Goal: Transaction & Acquisition: Register for event/course

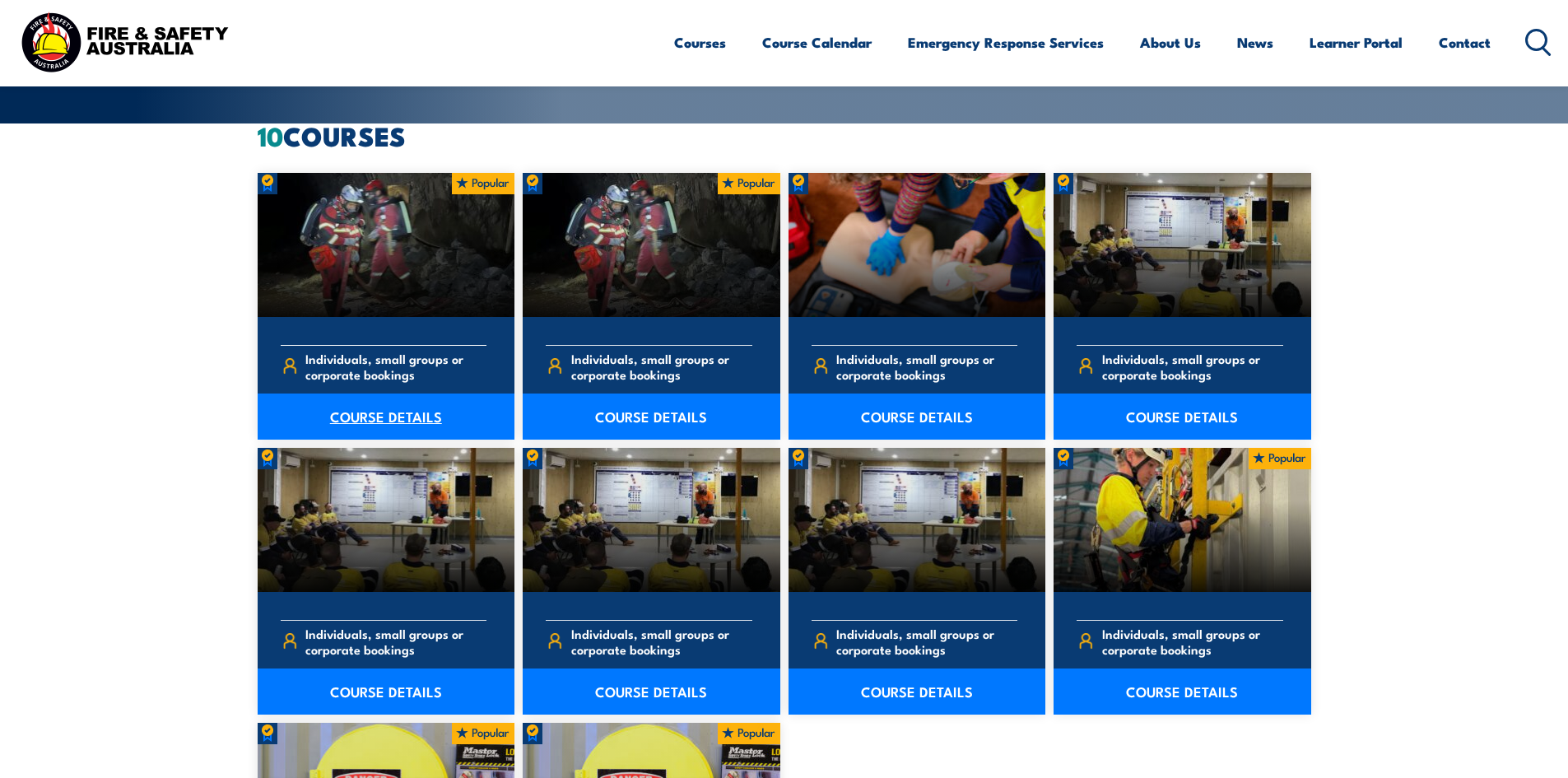
scroll to position [329, 0]
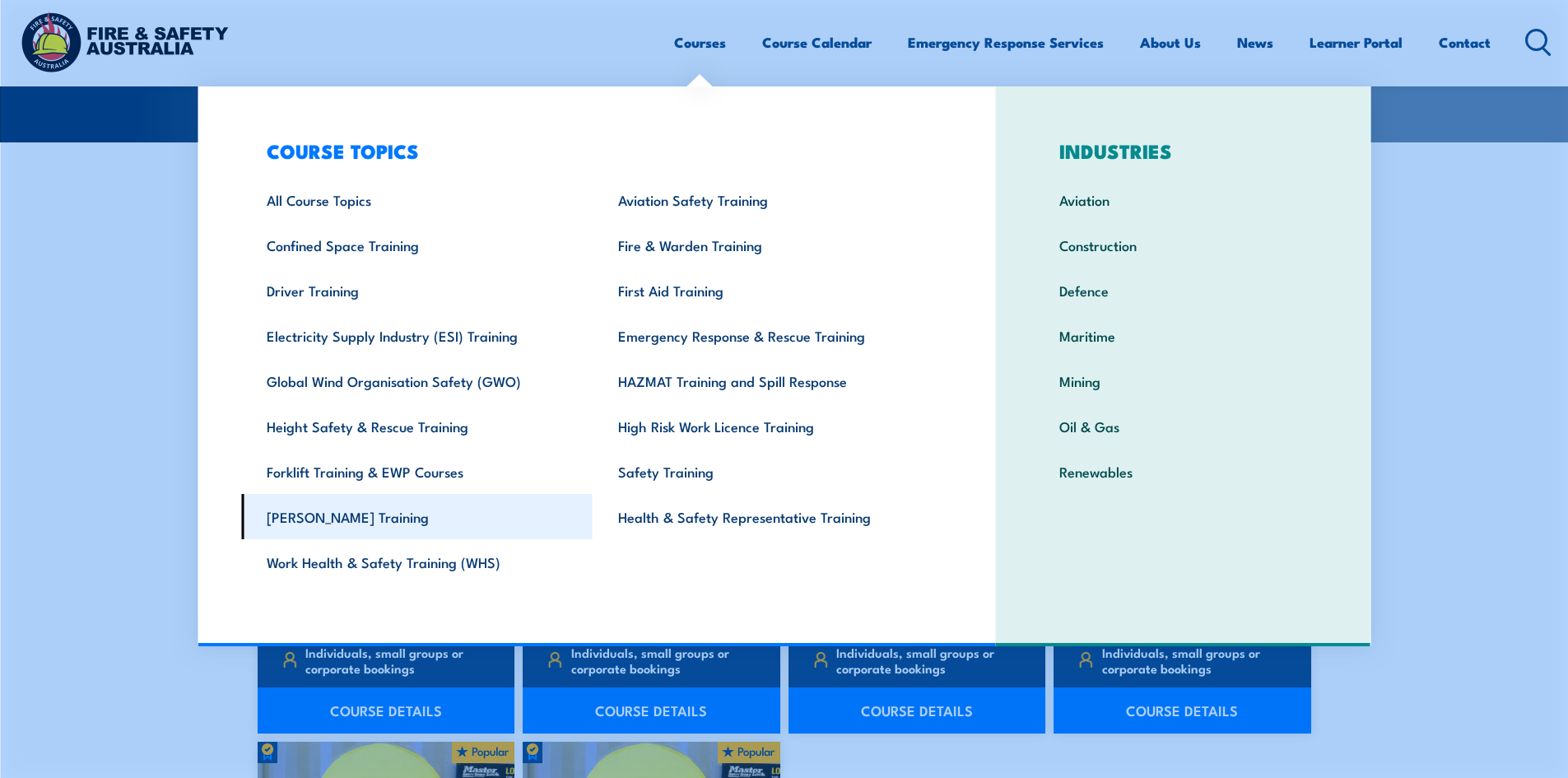
click at [331, 504] on link "[PERSON_NAME] Training" at bounding box center [416, 516] width 351 height 46
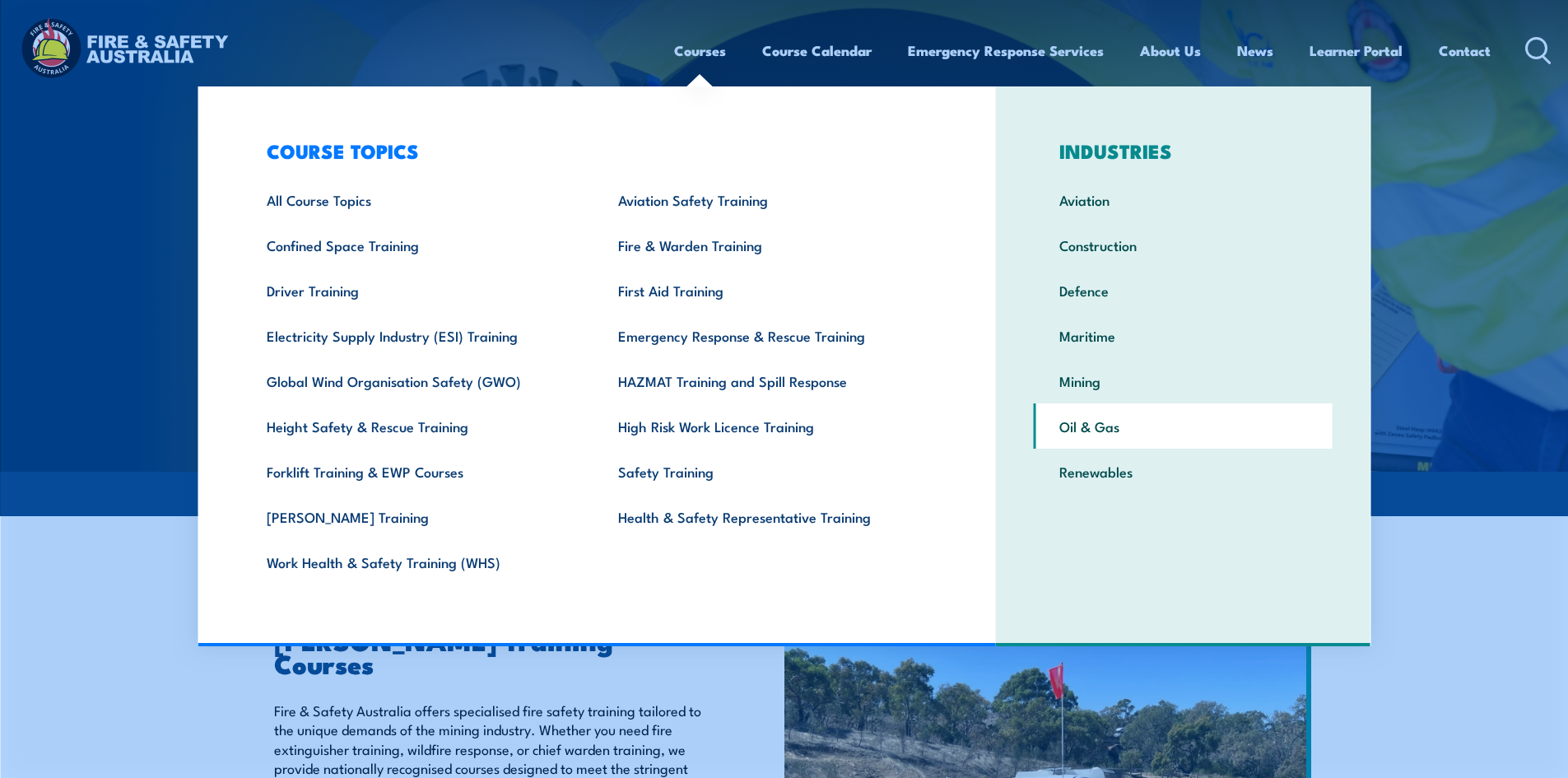
click at [1192, 429] on link "Oil & Gas" at bounding box center [1183, 426] width 299 height 46
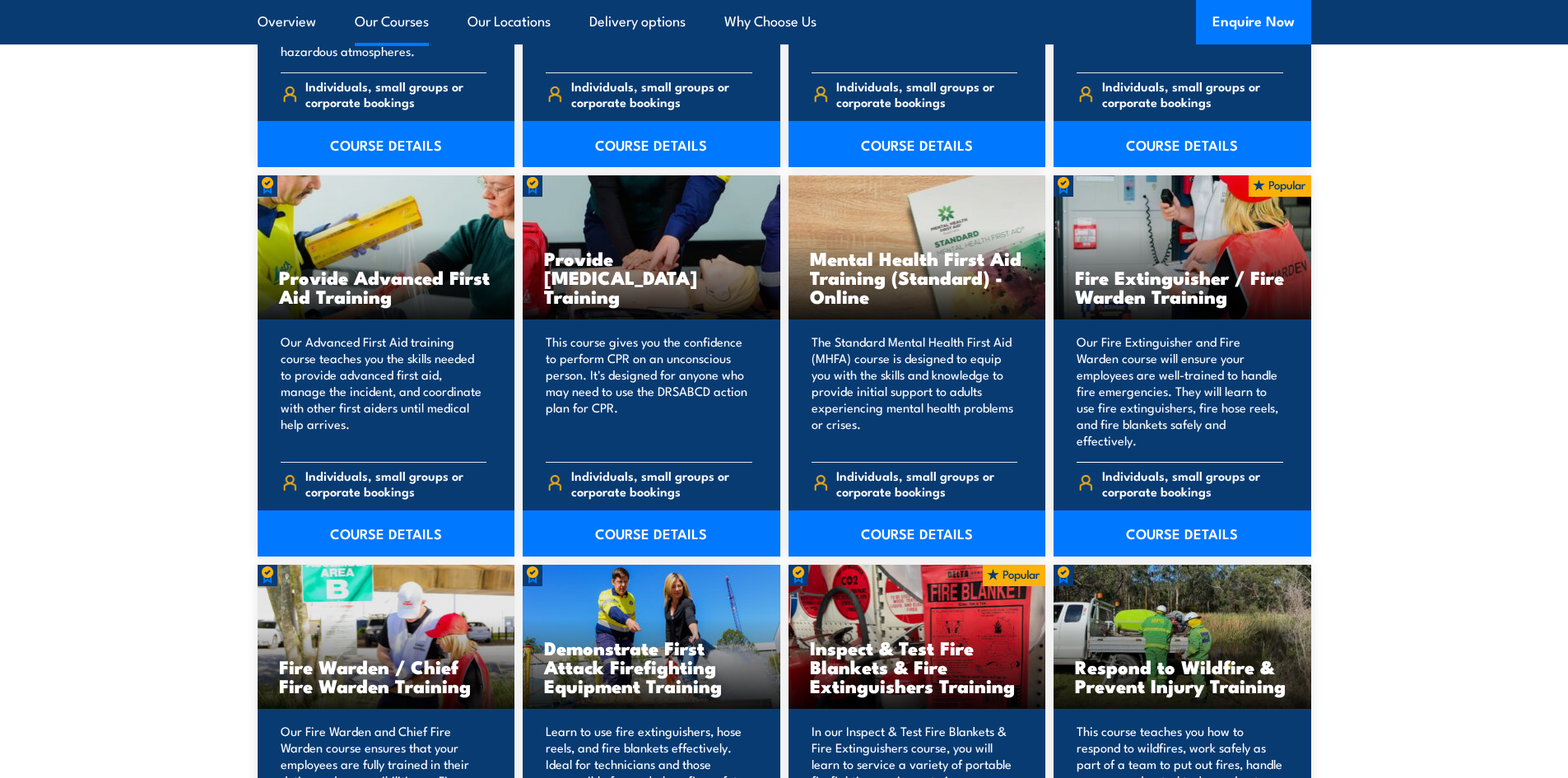
scroll to position [2798, 0]
click at [1129, 511] on link "COURSE DETAILS" at bounding box center [1183, 532] width 257 height 46
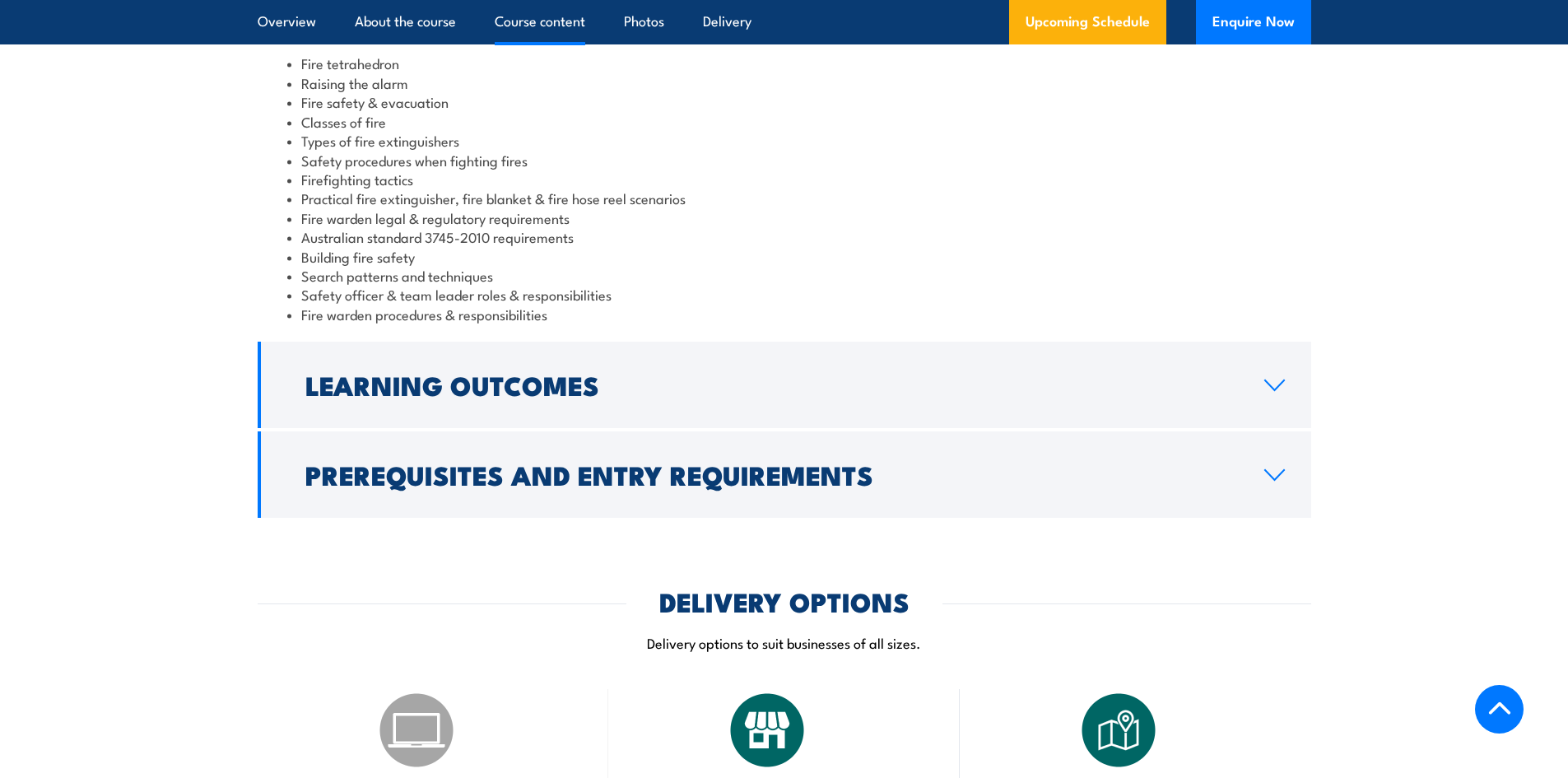
scroll to position [1481, 0]
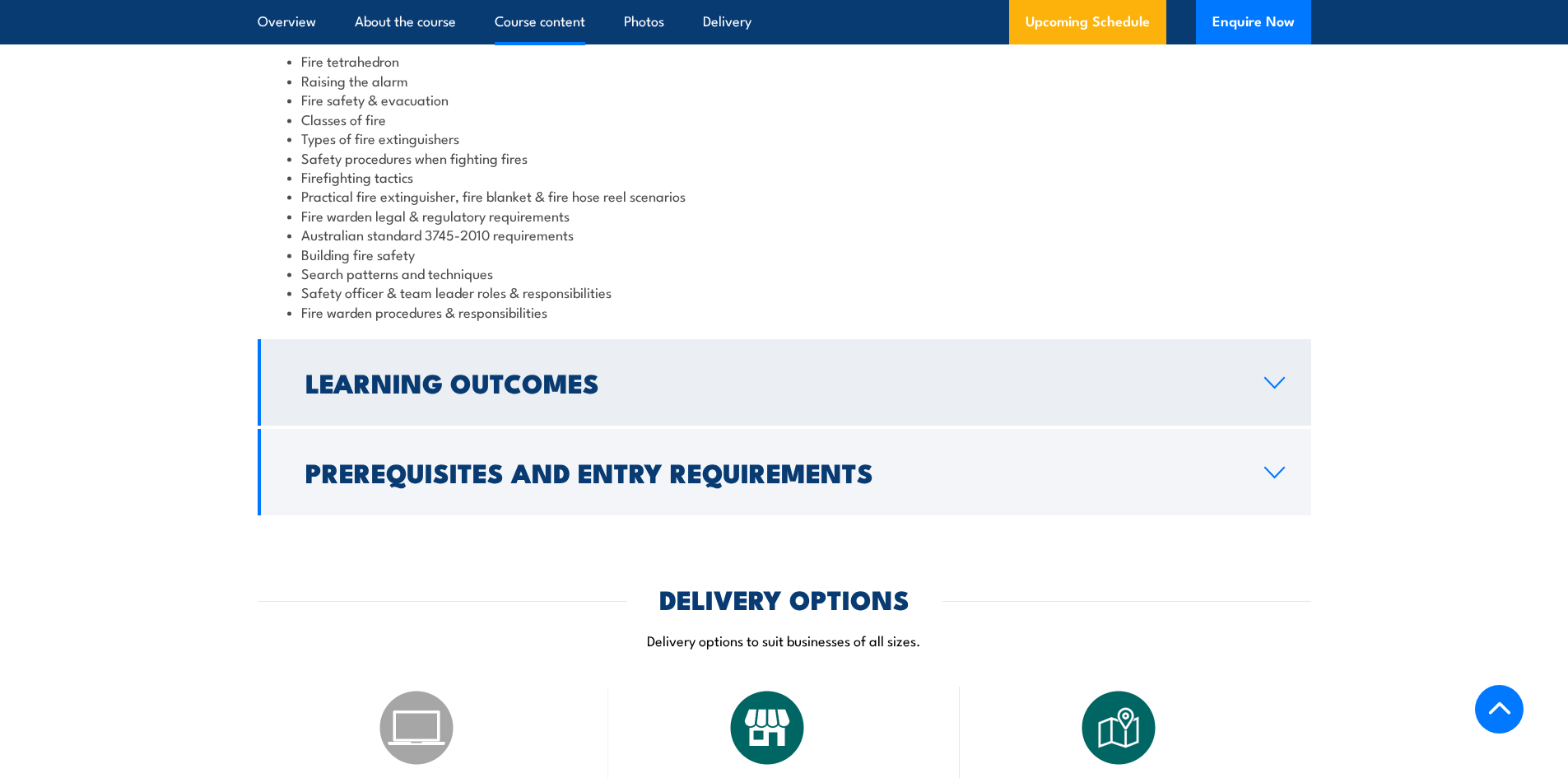
click at [912, 369] on link "Learning Outcomes" at bounding box center [784, 382] width 1054 height 86
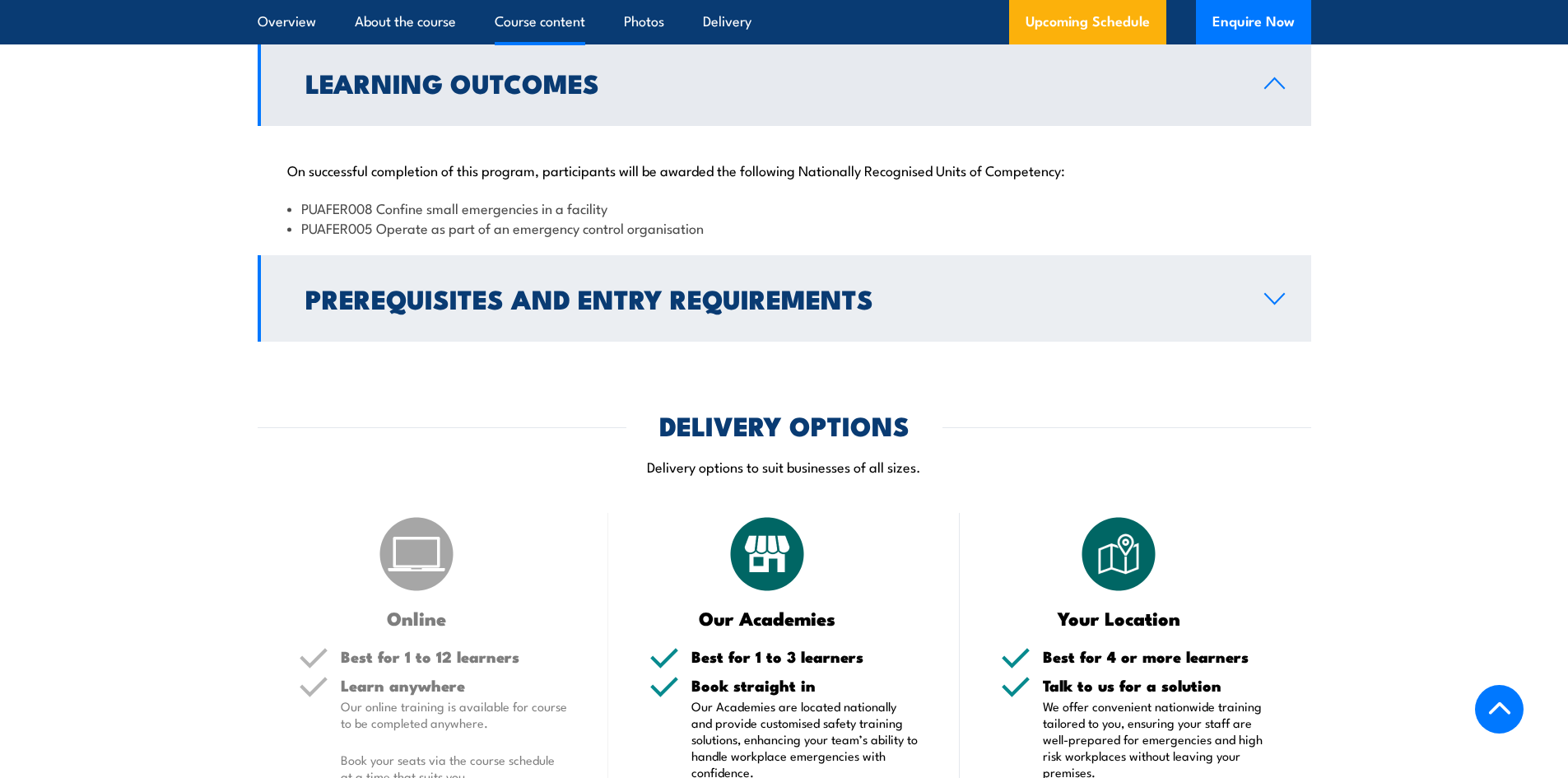
click at [919, 309] on h2 "Prerequisites and Entry Requirements" at bounding box center [772, 298] width 933 height 23
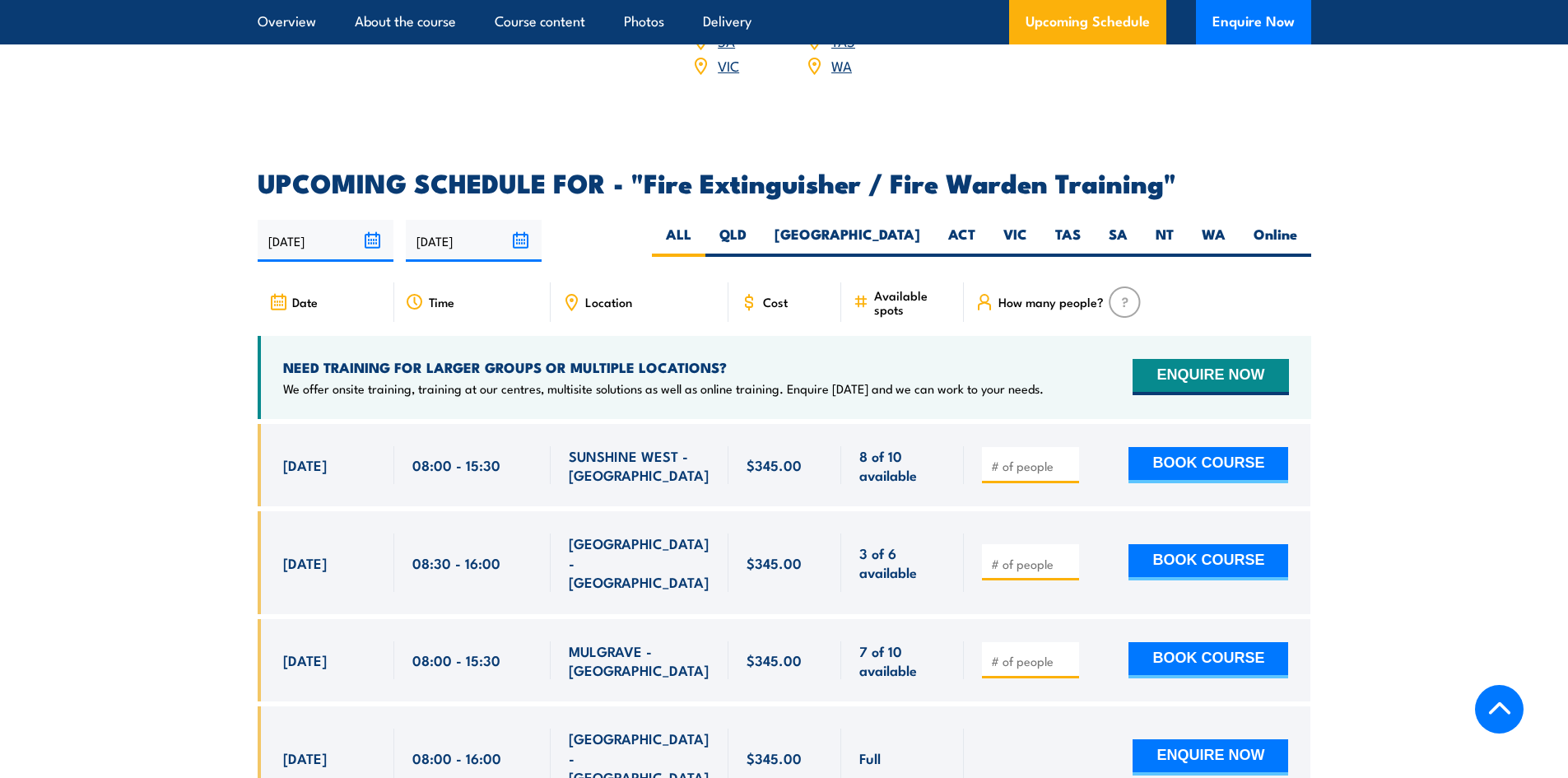
scroll to position [2304, 0]
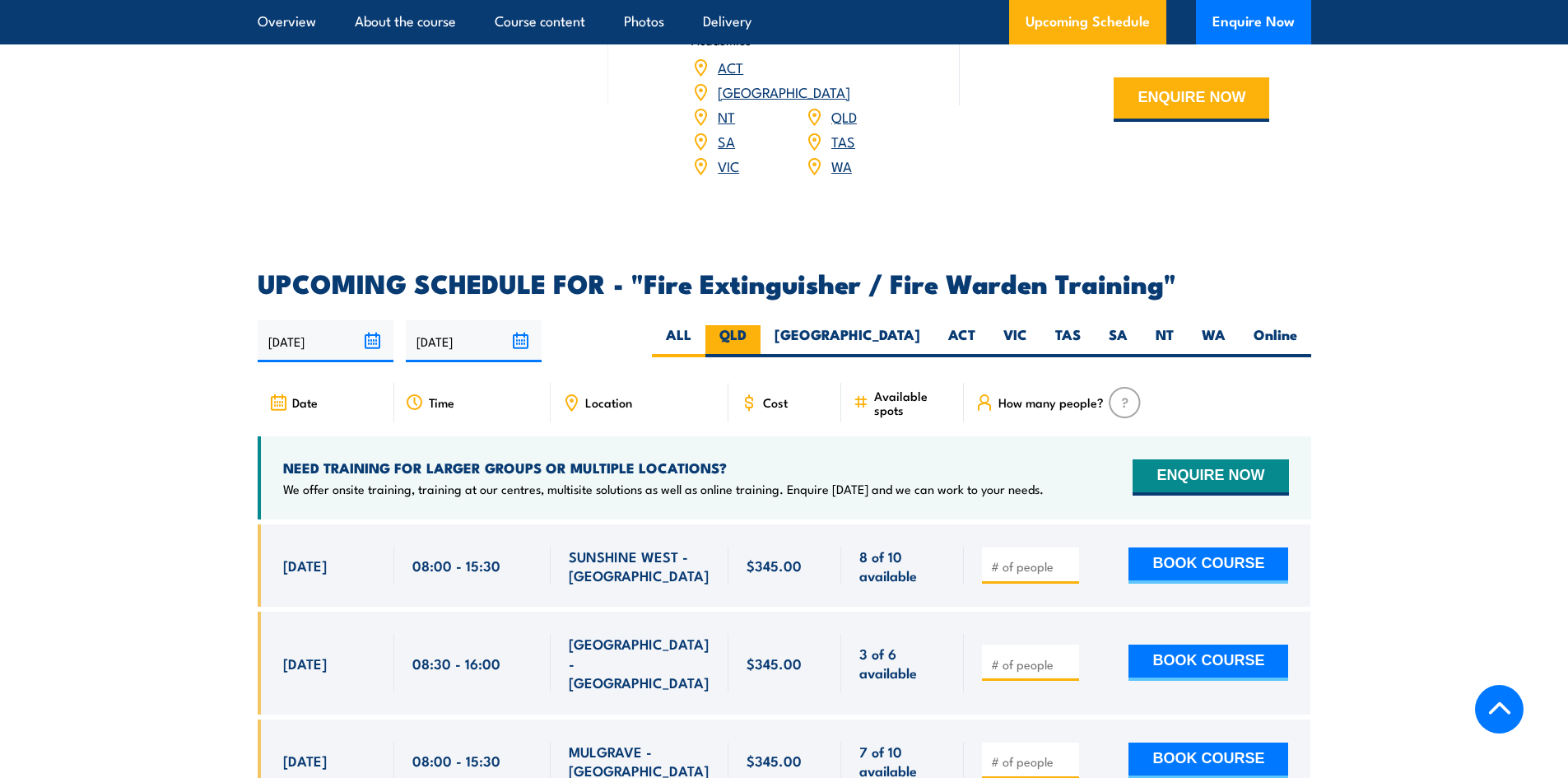
click at [761, 325] on label "QLD" at bounding box center [733, 340] width 55 height 32
click at [757, 325] on input "QLD" at bounding box center [752, 330] width 11 height 11
radio input "true"
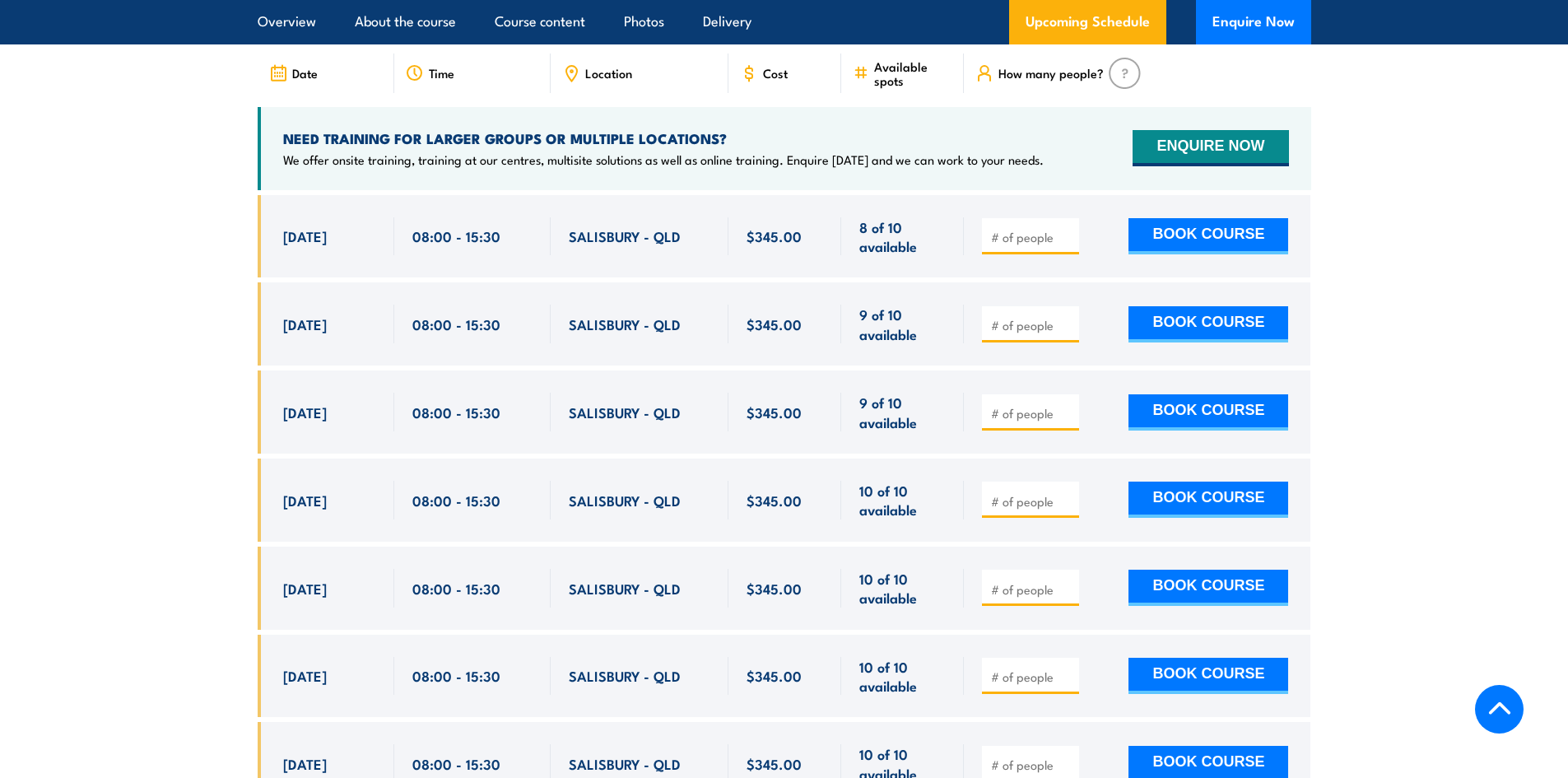
scroll to position [2785, 0]
click at [1006, 494] on input "number" at bounding box center [1031, 502] width 82 height 17
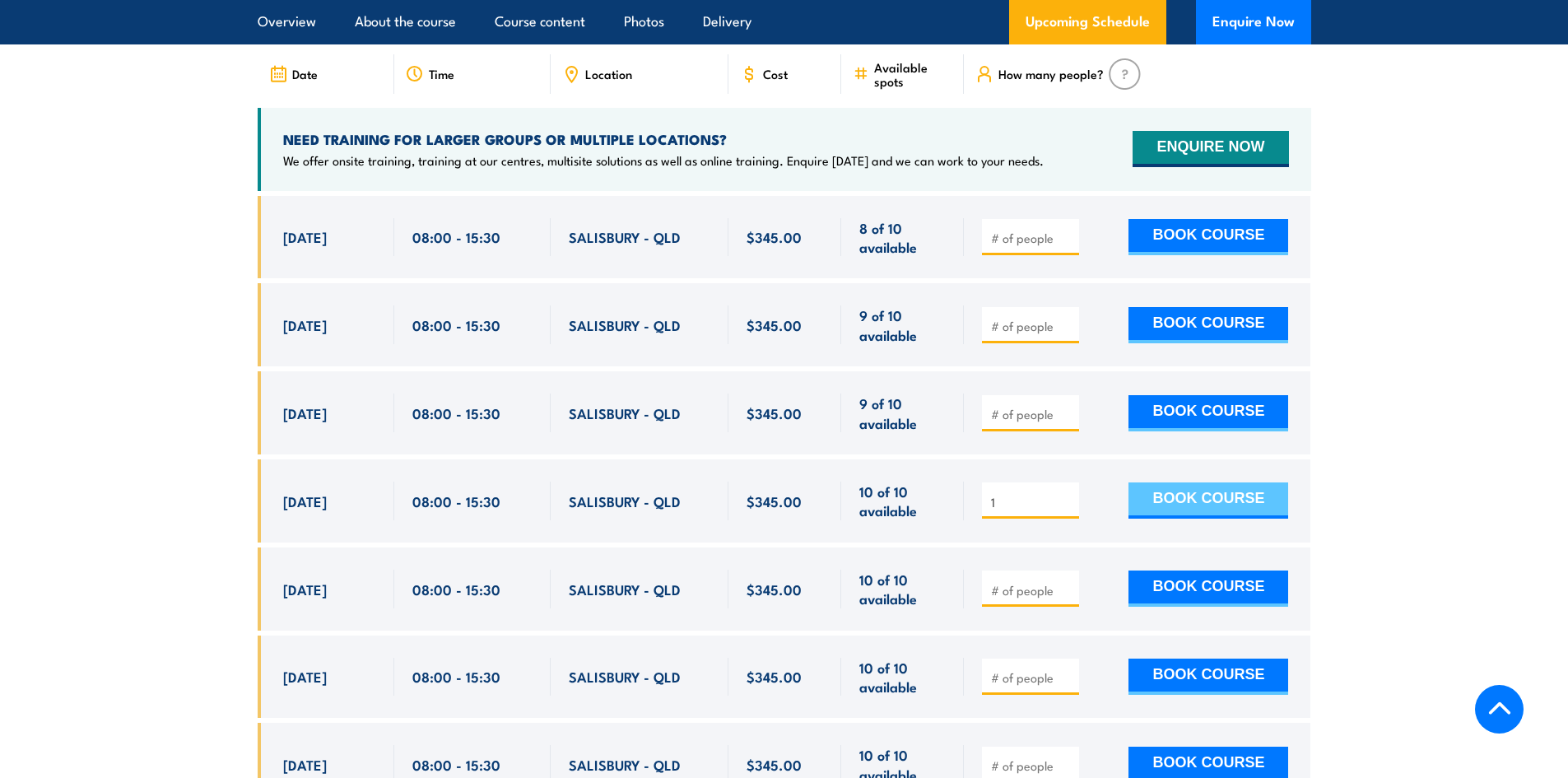
type input "1"
click at [1222, 482] on button "BOOK COURSE" at bounding box center [1208, 501] width 159 height 37
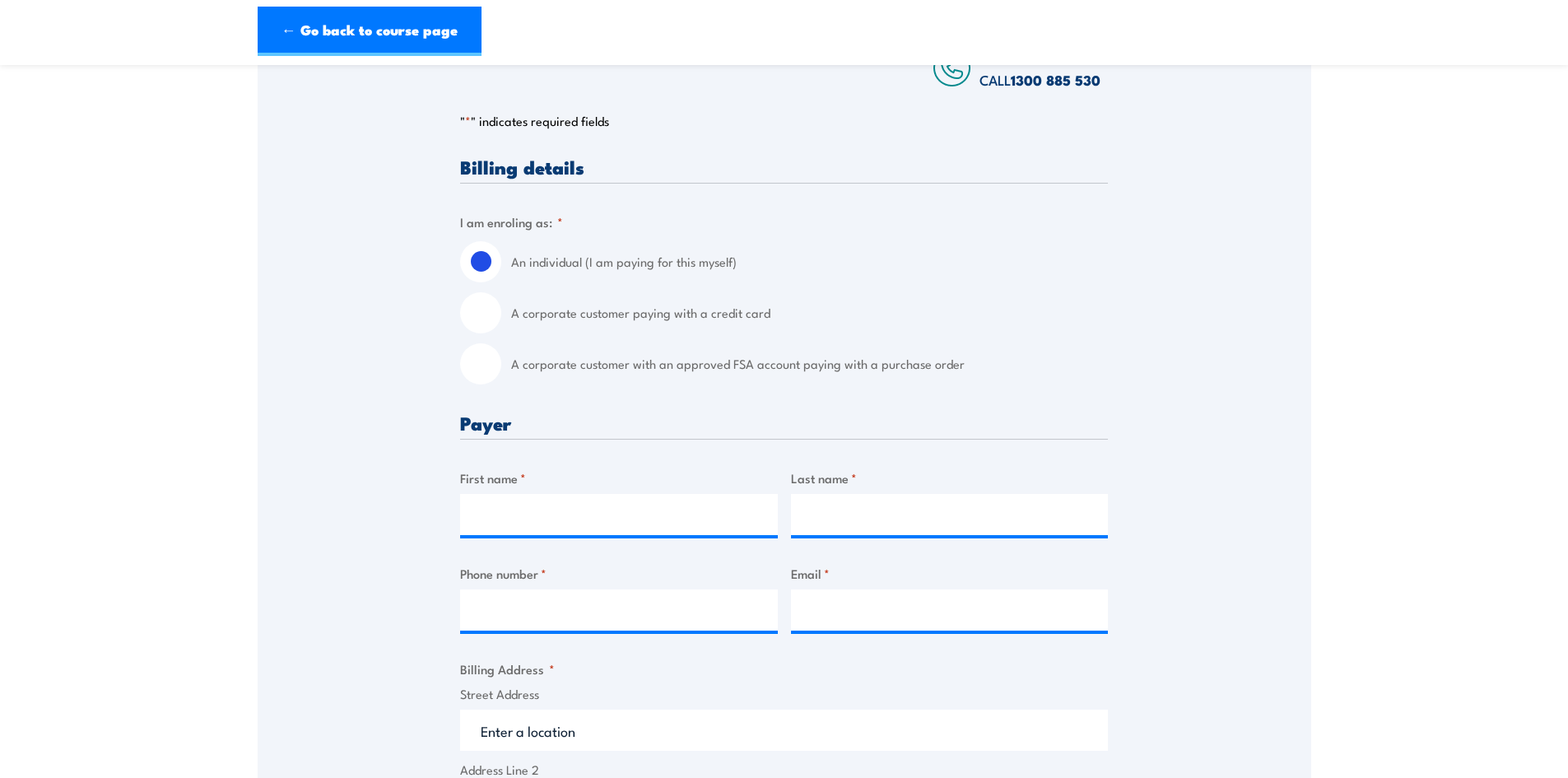
scroll to position [329, 0]
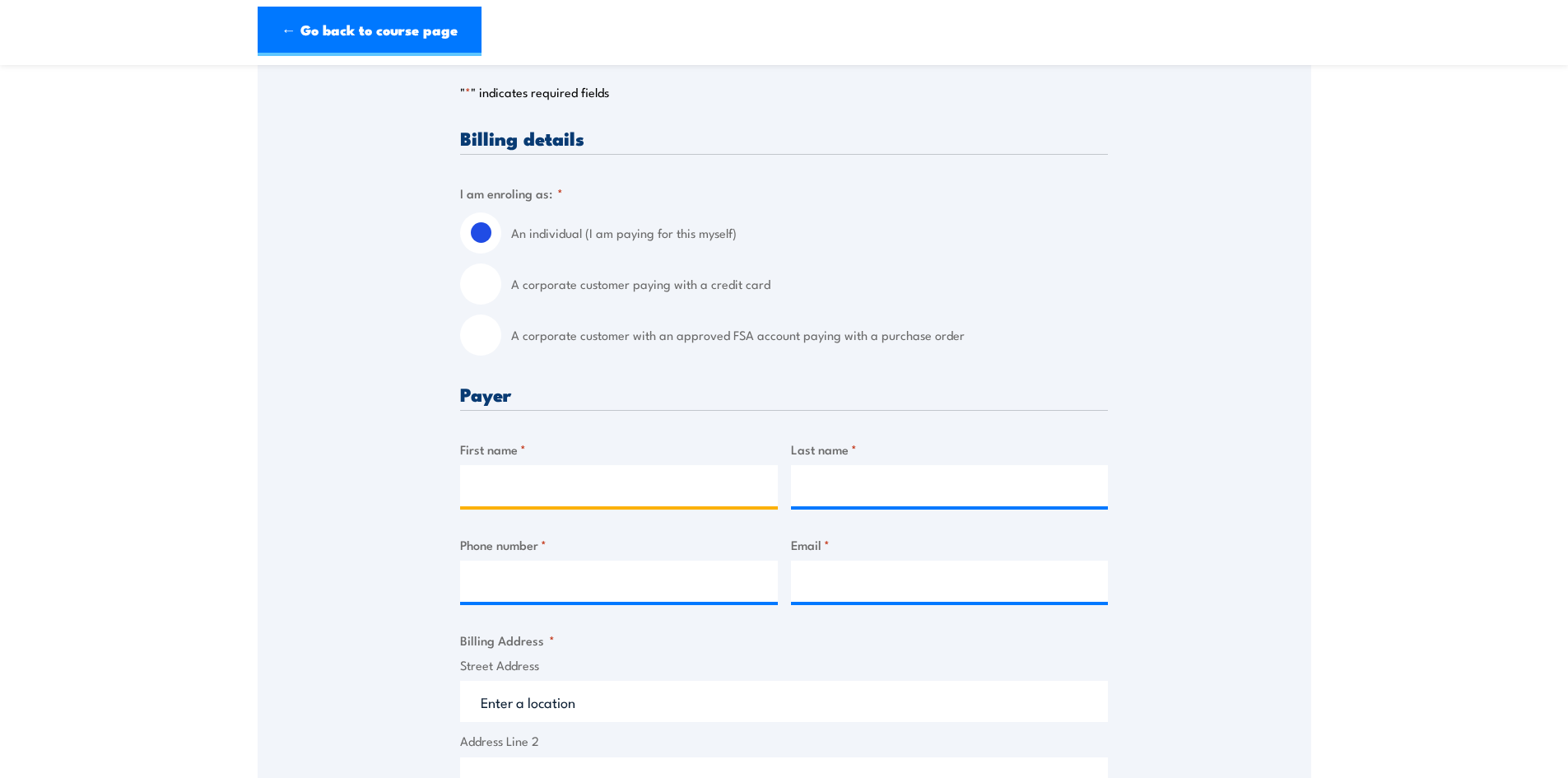
drag, startPoint x: 517, startPoint y: 481, endPoint x: 534, endPoint y: 468, distance: 21.4
click at [517, 480] on input "First name *" at bounding box center [619, 486] width 318 height 42
type input "Henry"
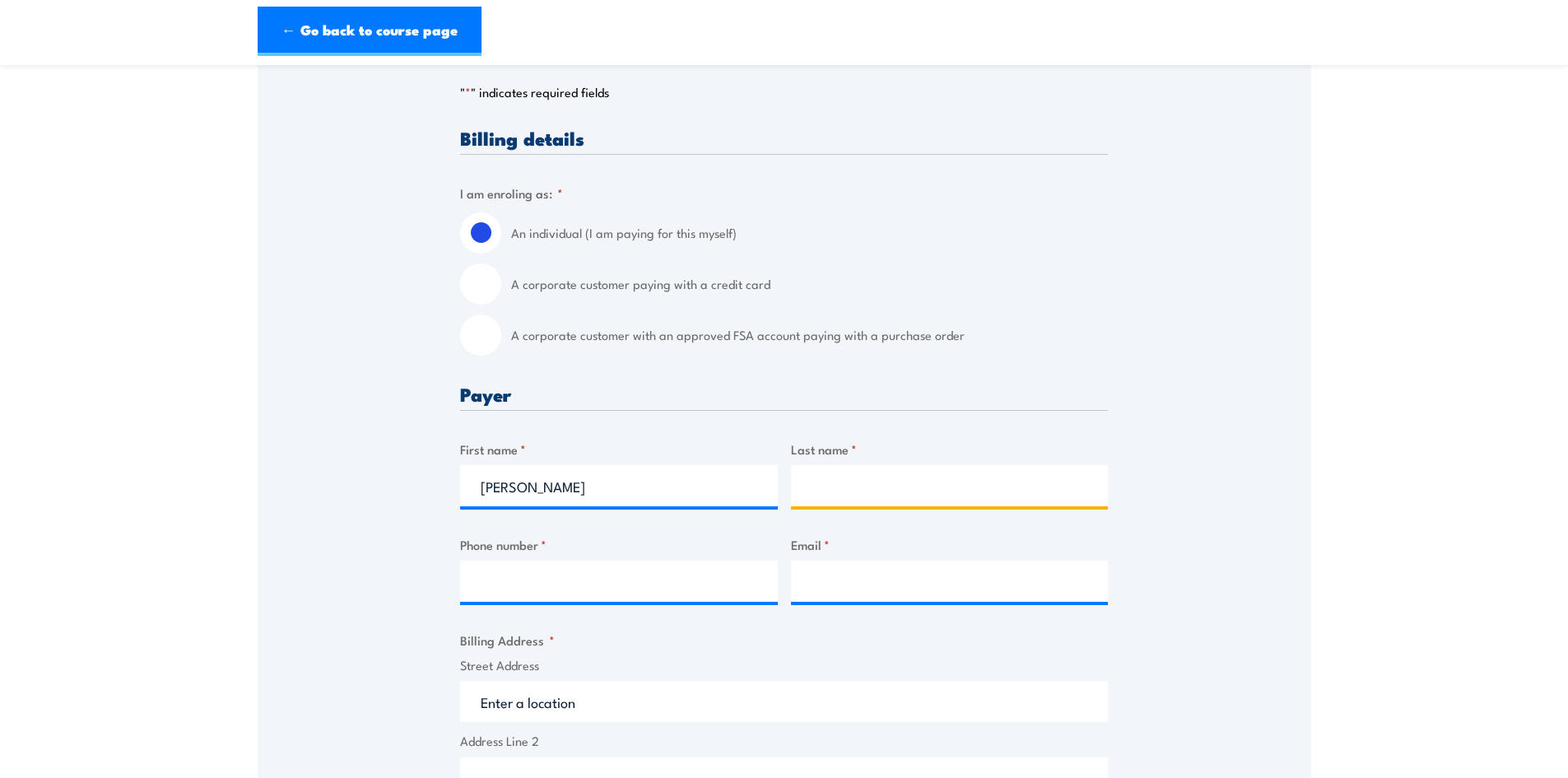
type input "b"
type input "Bischoff"
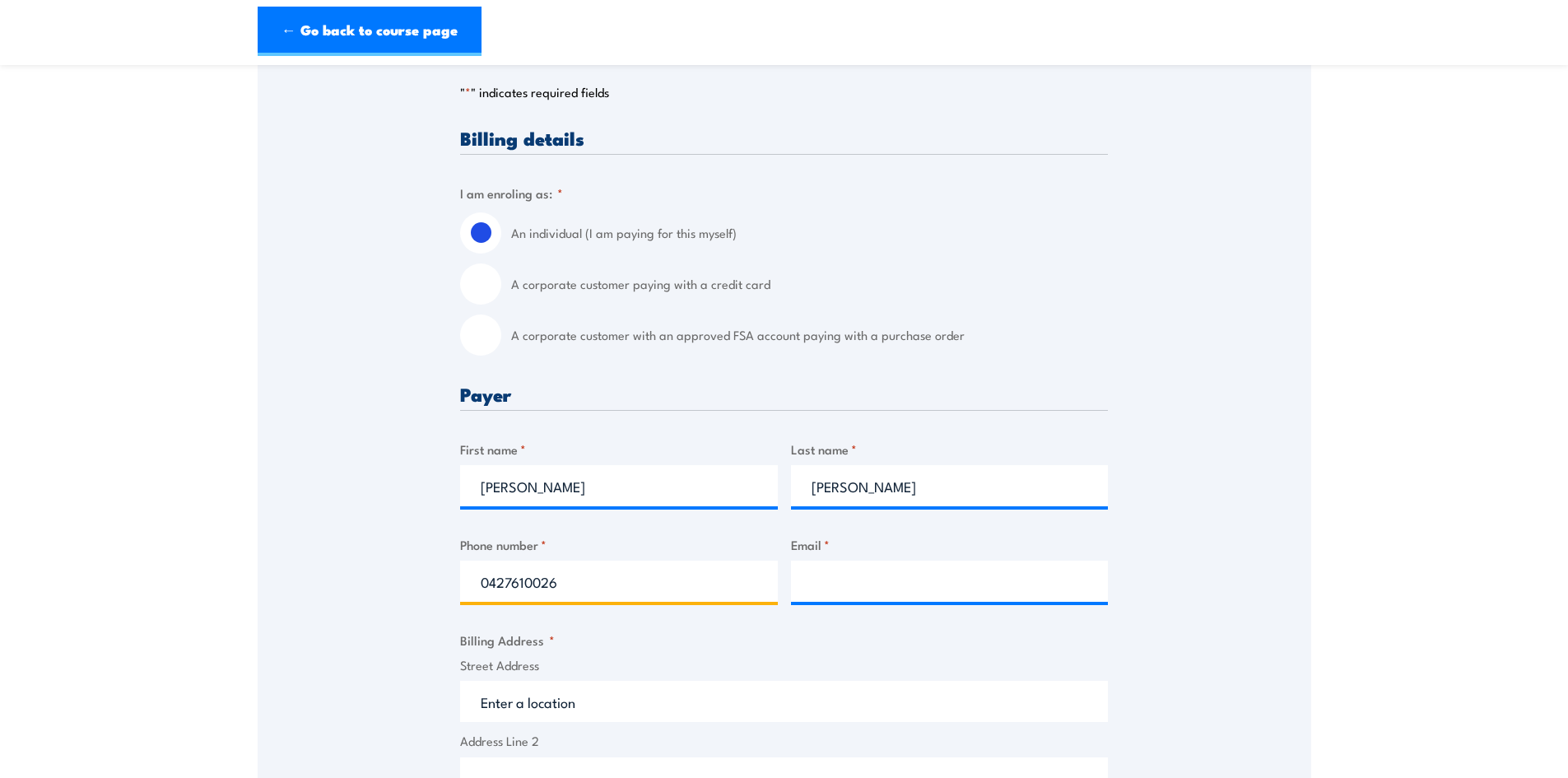
type input "0427610026"
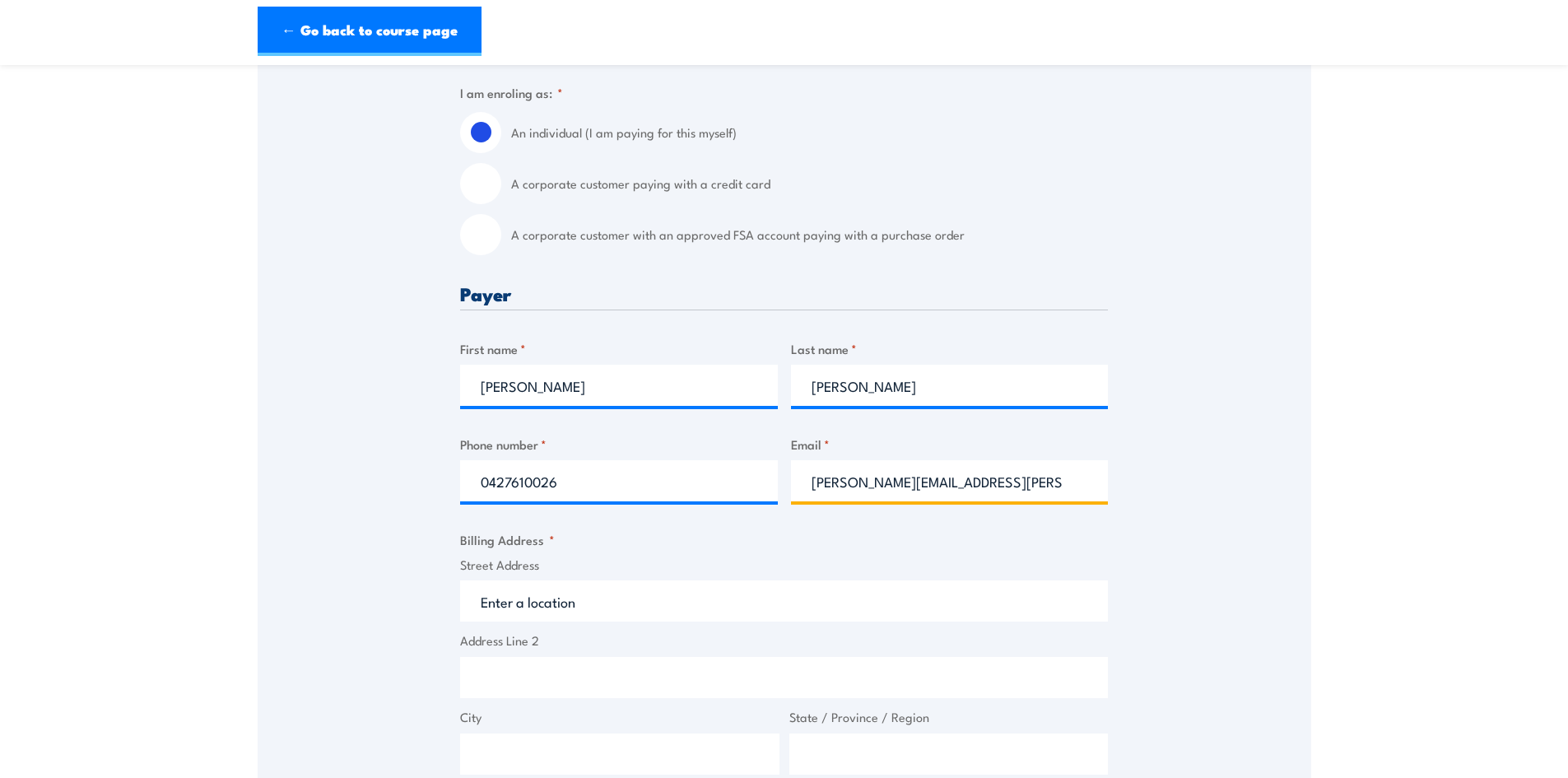
scroll to position [658, 0]
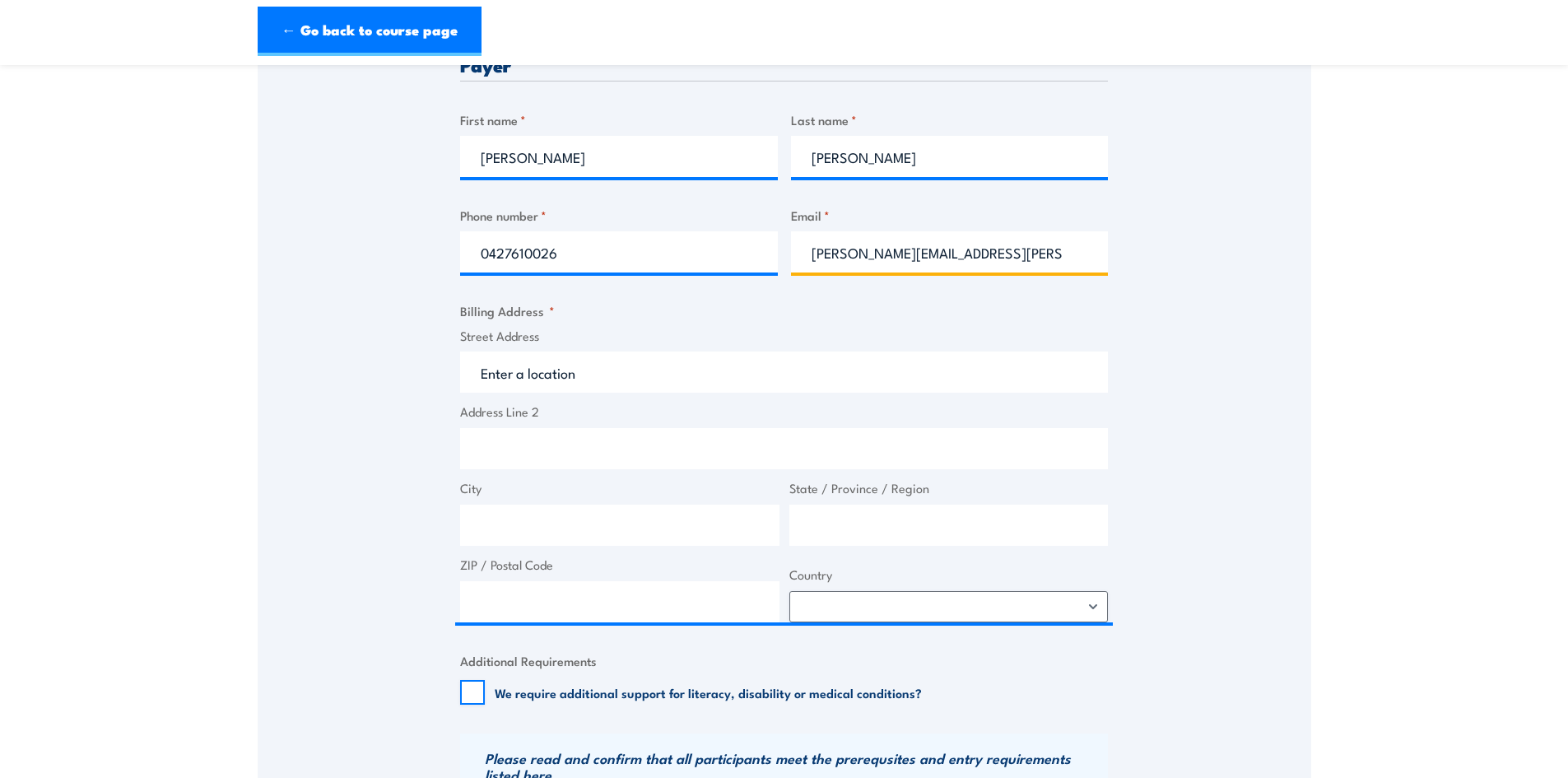
type input "henry.bischoff@bakerhughes.com"
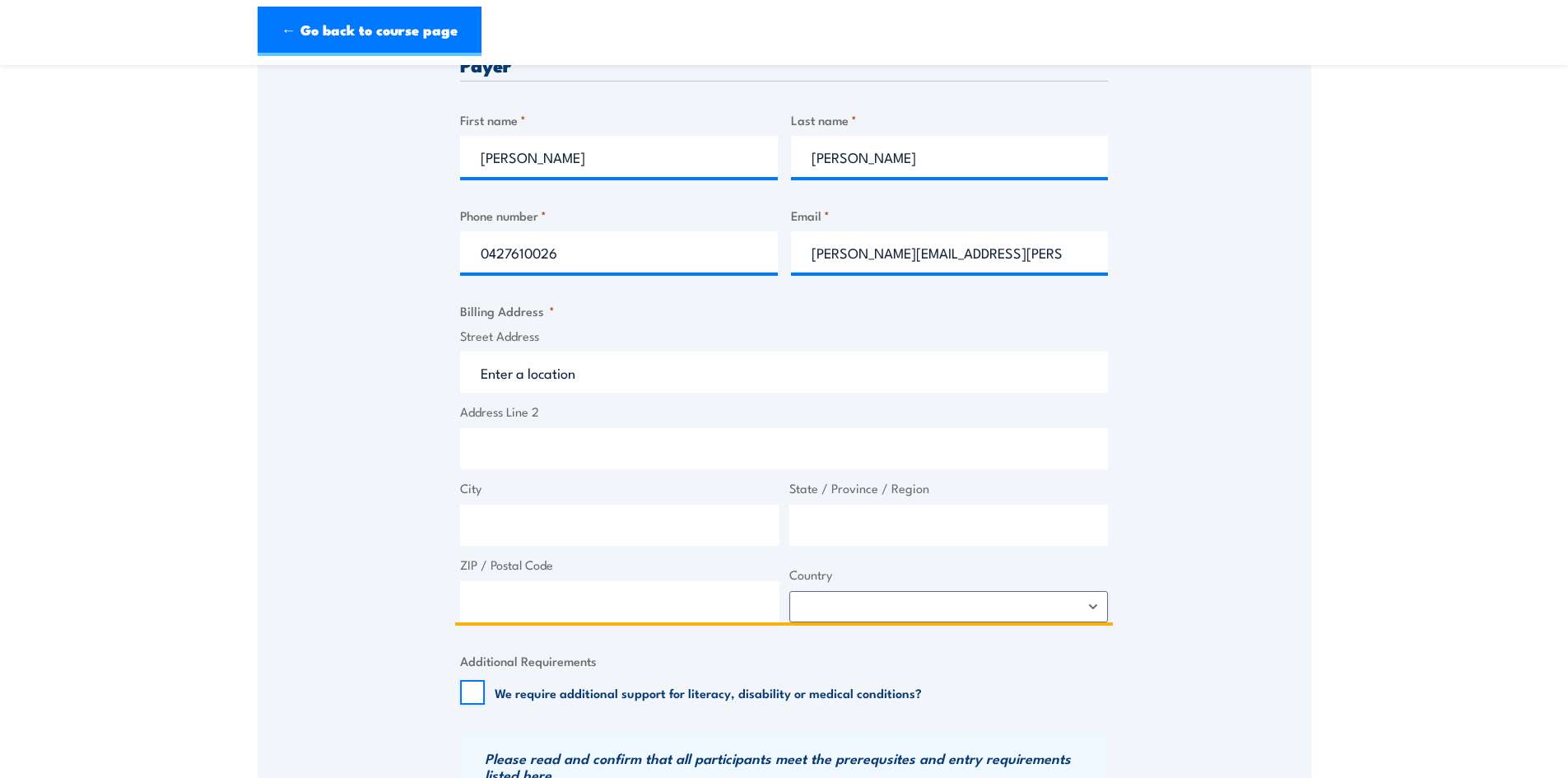
click at [594, 381] on input "Street Address" at bounding box center [784, 372] width 648 height 42
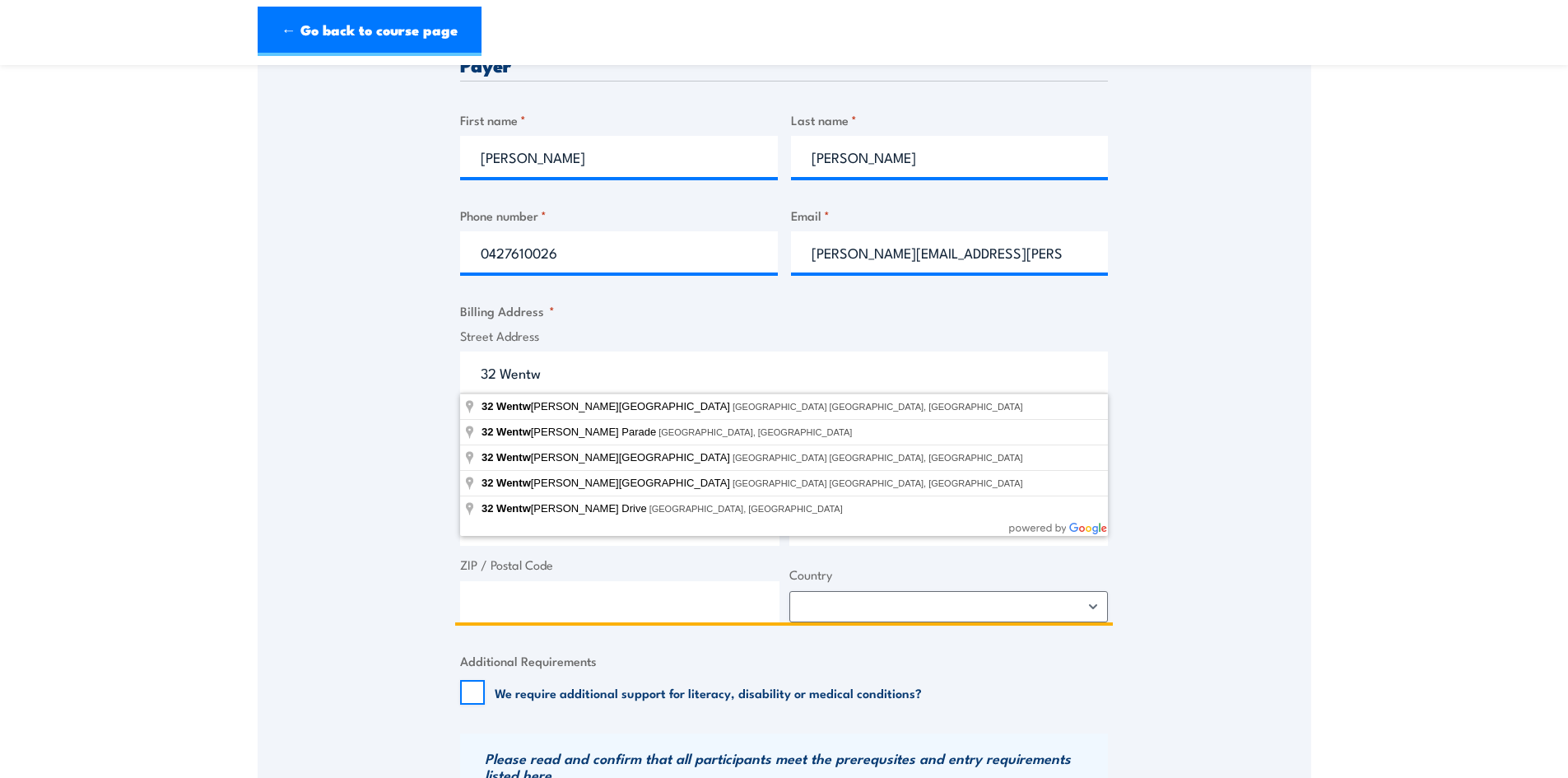
type input "32"
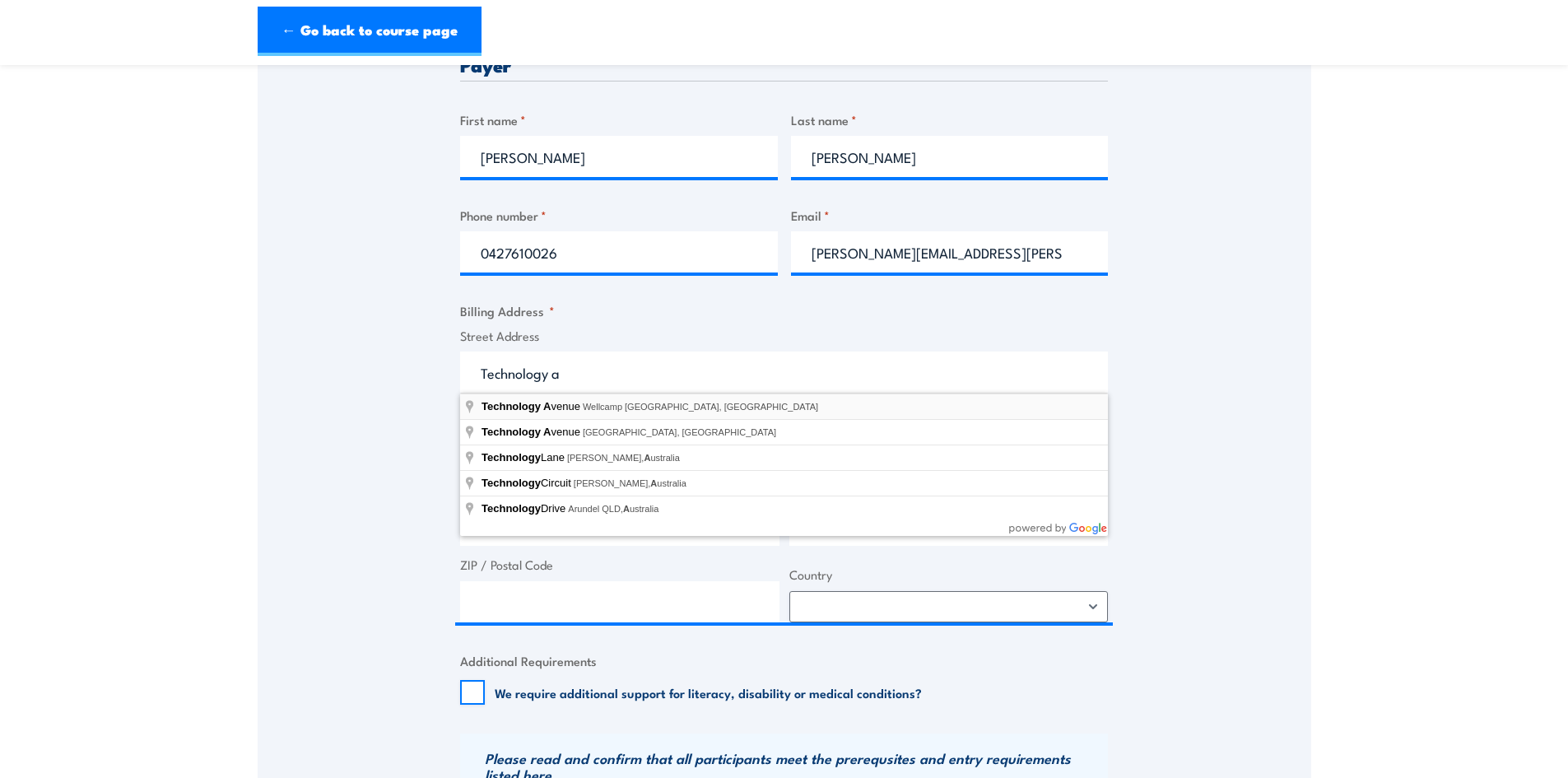
type input "Technology Avenue, Wellcamp QLD, Australia"
type input "Technology Ave"
type input "Wellcamp"
type input "Queensland"
type input "4350"
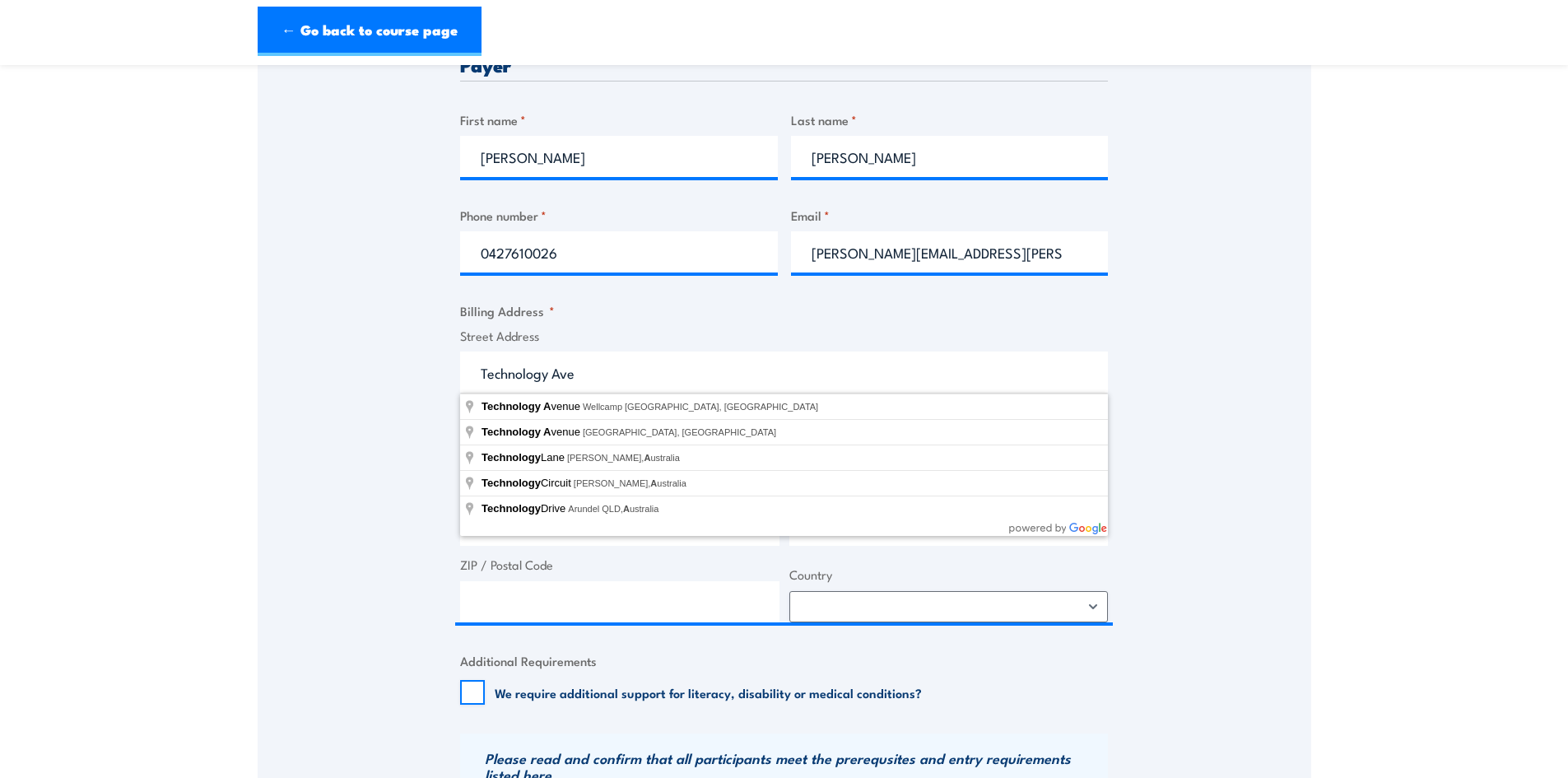
select select "Australia"
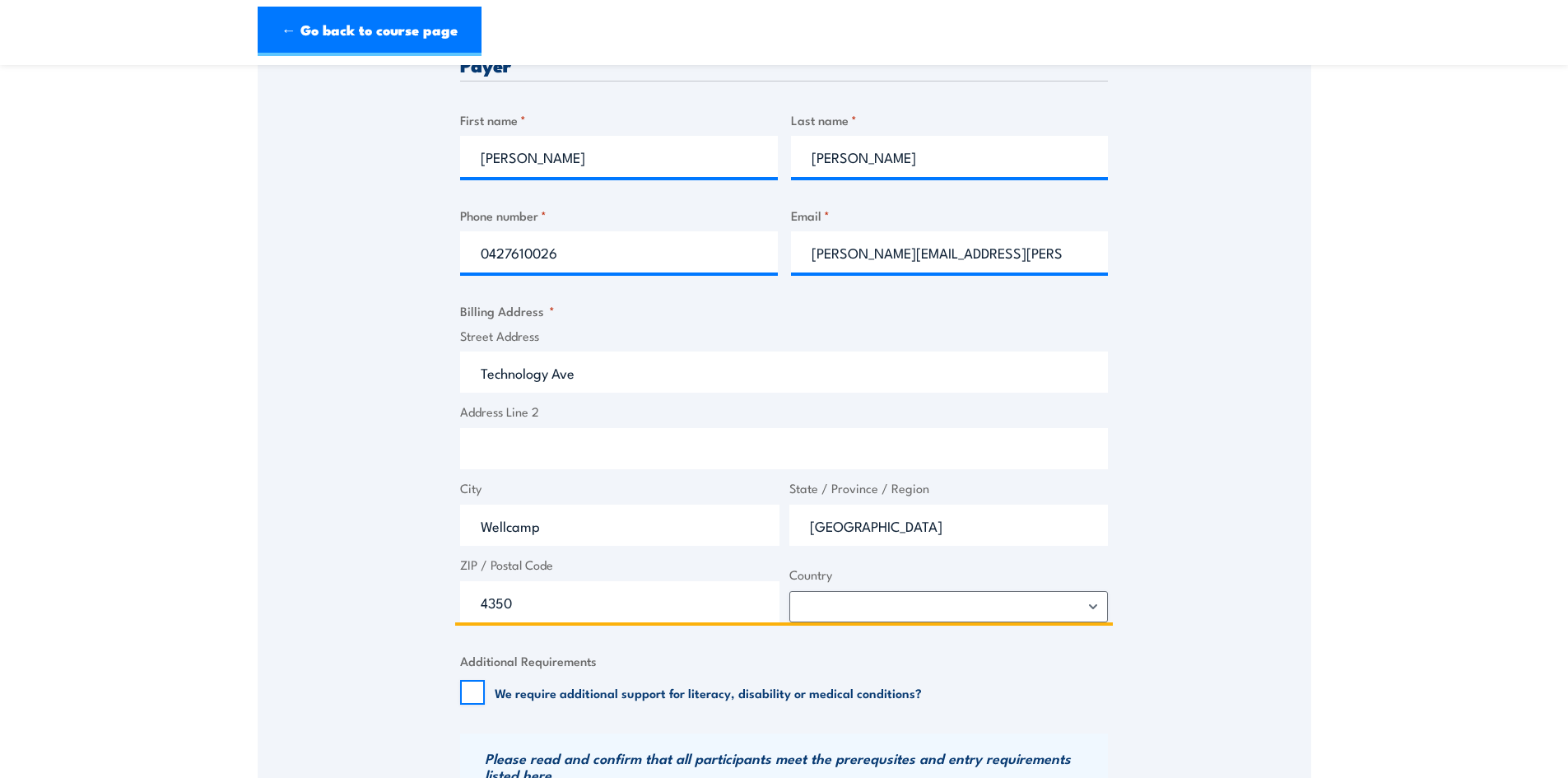
click at [480, 366] on input "Technology Ave" at bounding box center [784, 372] width 648 height 42
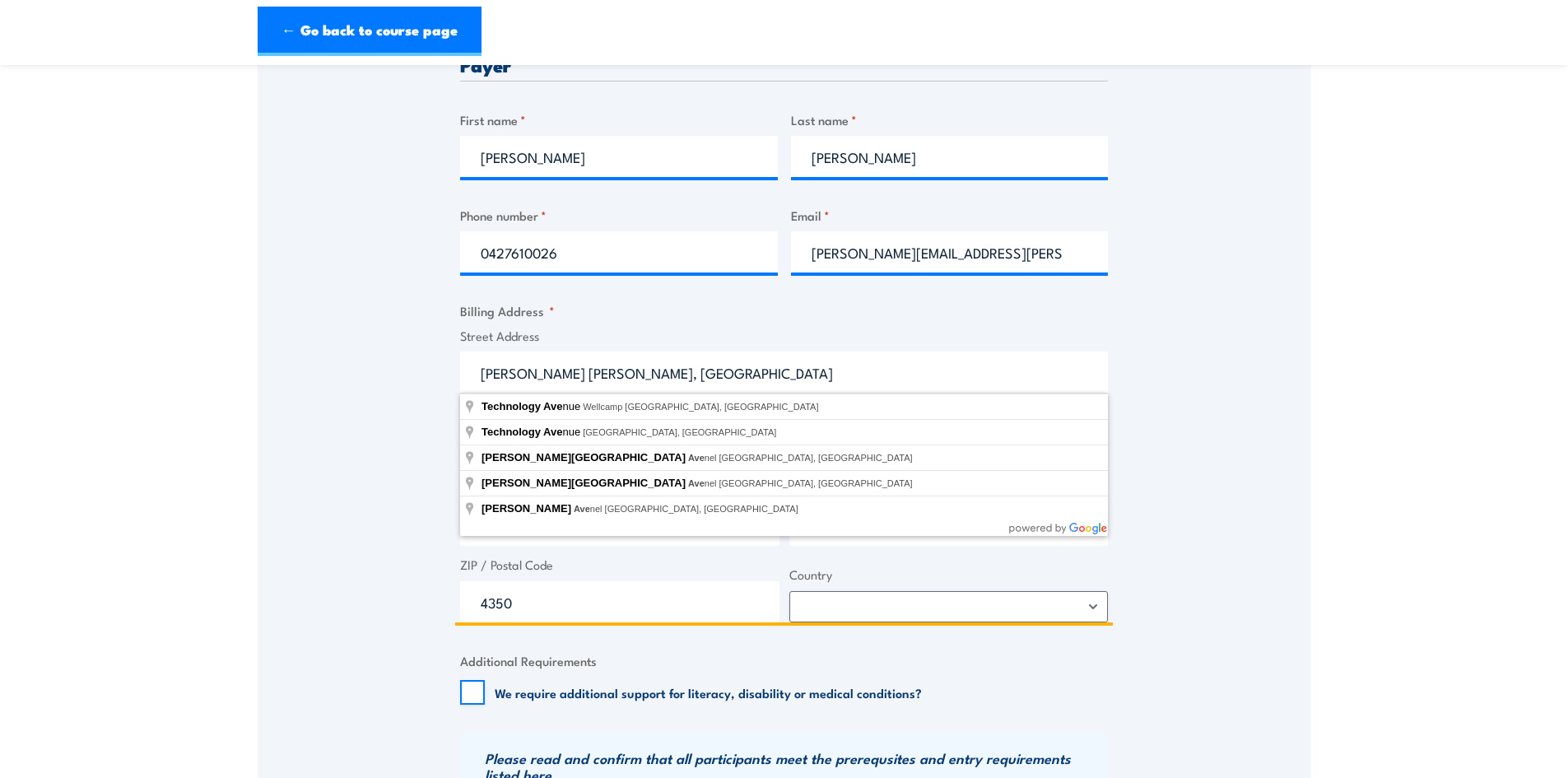
type input "Baker Hughes, Technology Ave"
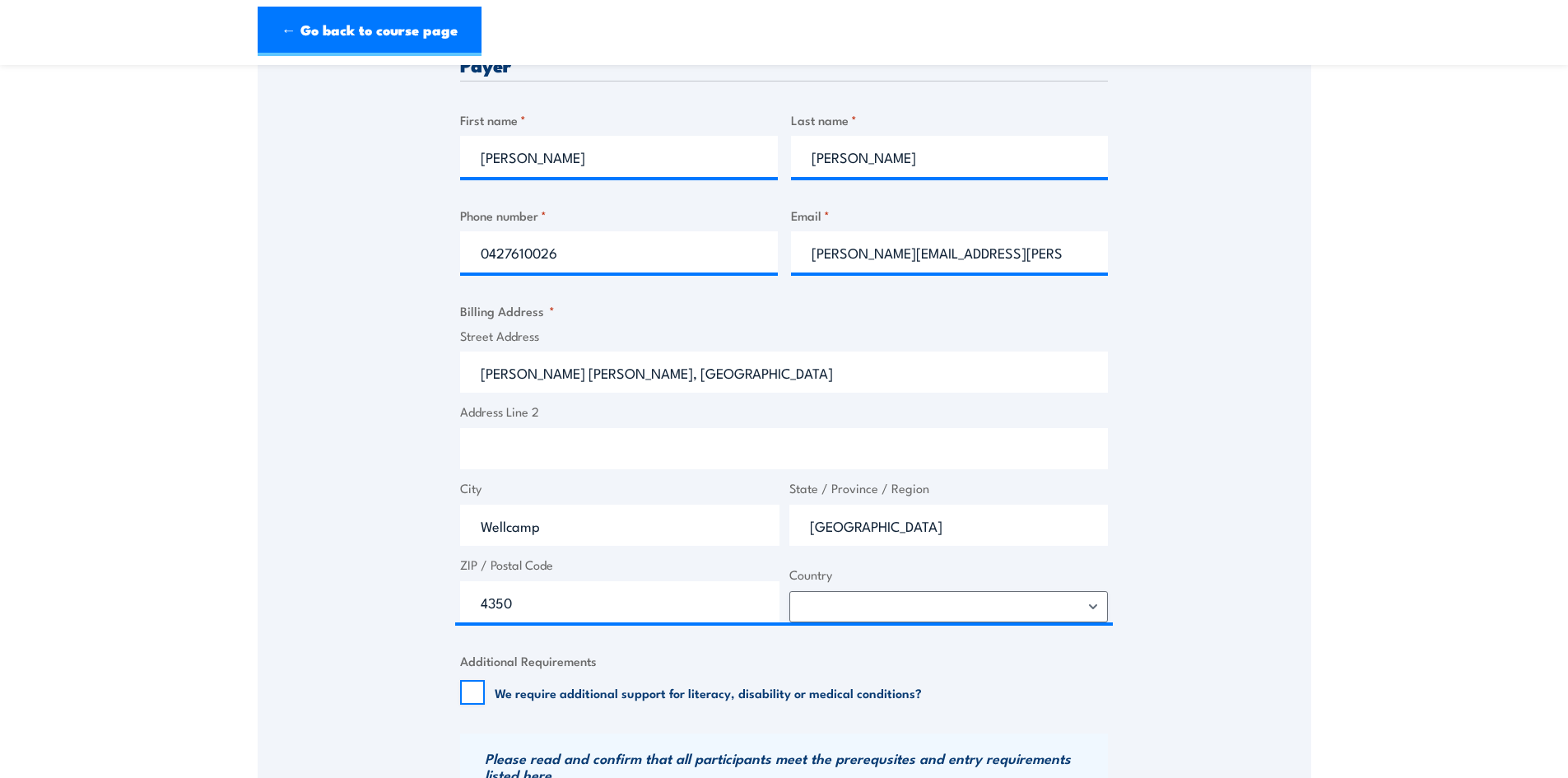
click at [1178, 329] on div "Speak to a specialist CALL 1300 885 530 CALL 1300 885 530 " * " indicates requi…" at bounding box center [784, 345] width 1054 height 1437
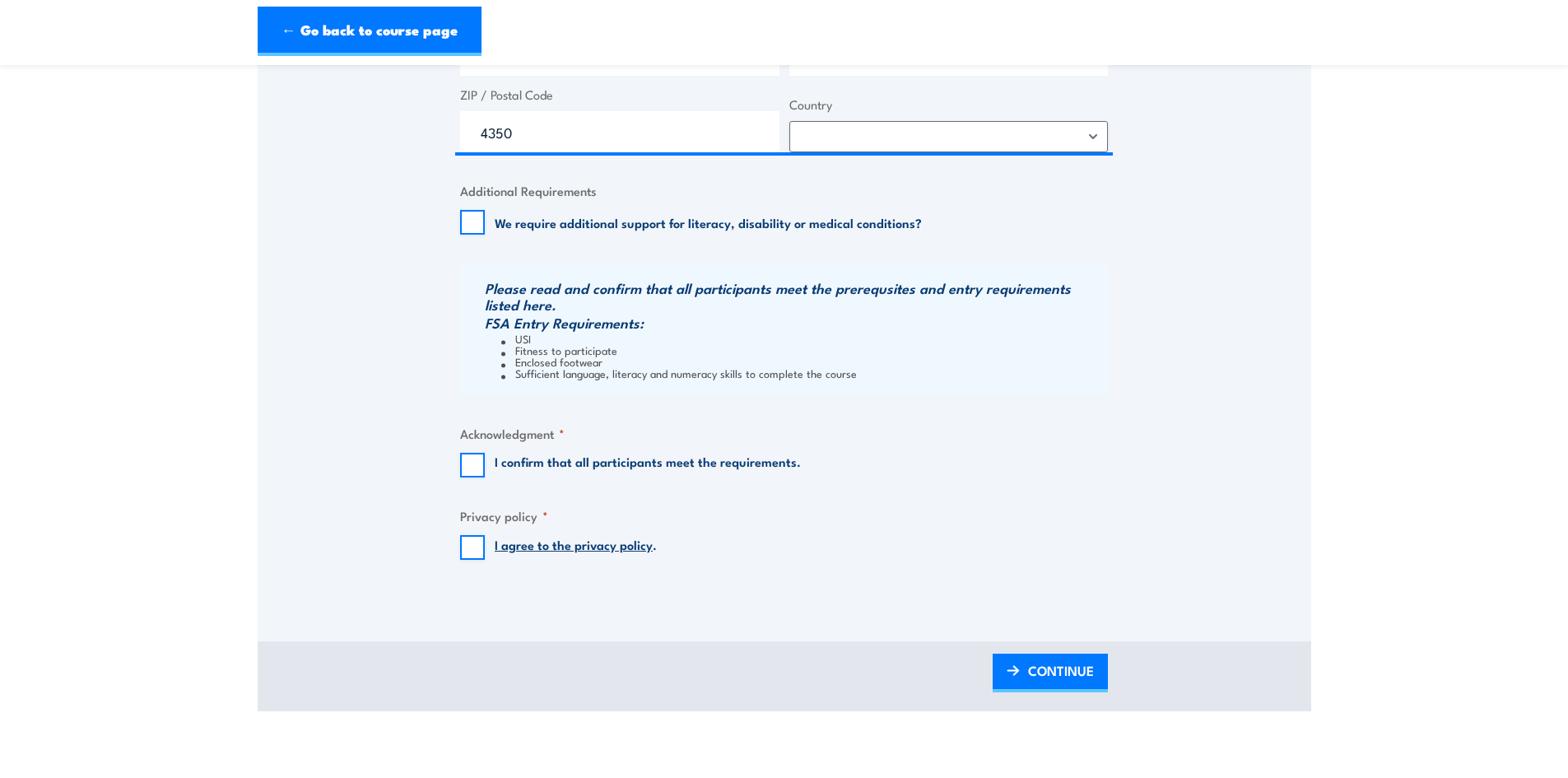
scroll to position [1152, 0]
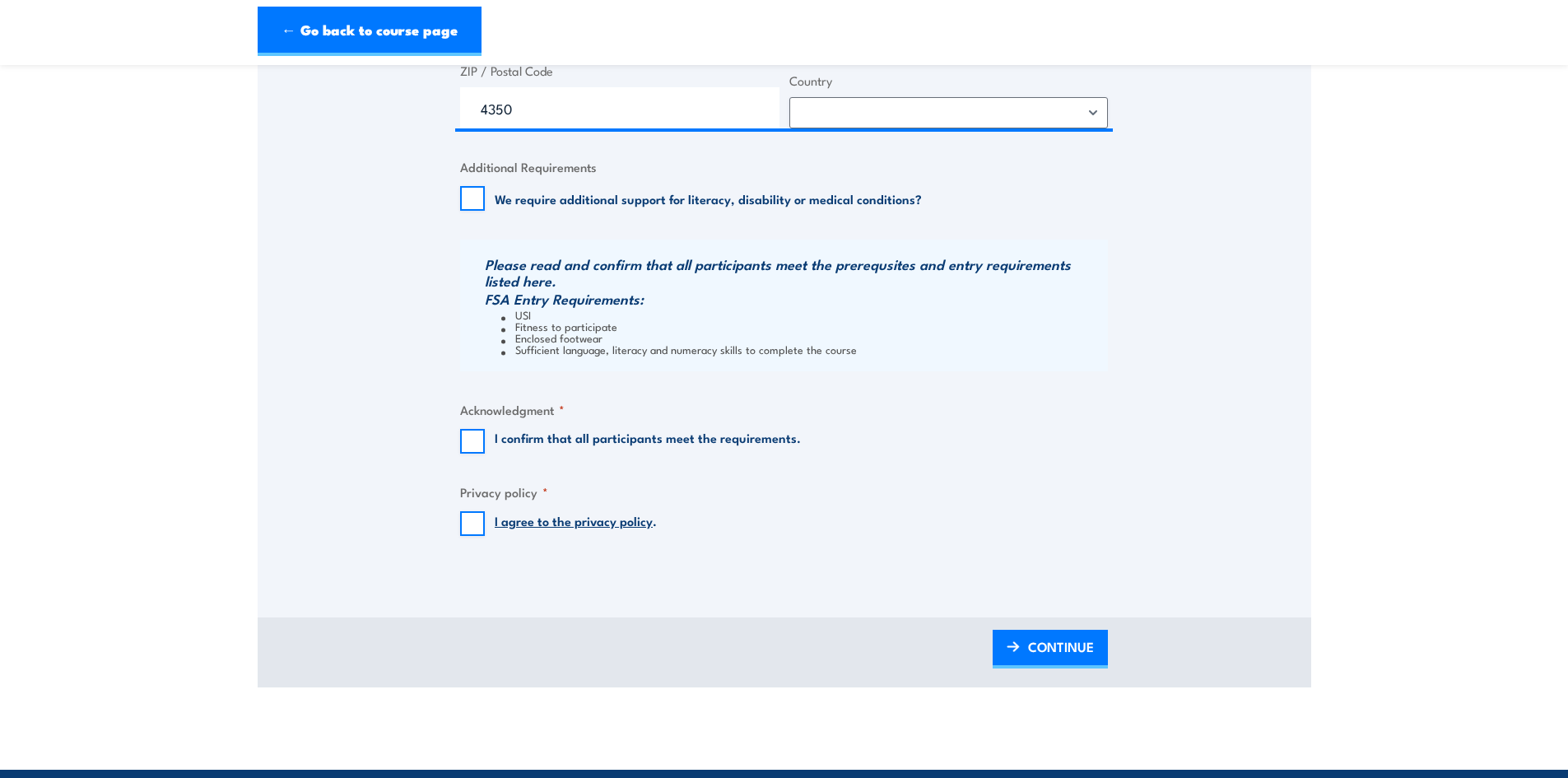
click at [484, 444] on div "I confirm that all participants meet the requirements." at bounding box center [630, 441] width 341 height 25
click at [470, 437] on input "I confirm that all participants meet the requirements." at bounding box center [473, 441] width 25 height 25
checkbox input "true"
click at [471, 524] on input "I agree to the privacy policy ." at bounding box center [473, 523] width 25 height 25
checkbox input "true"
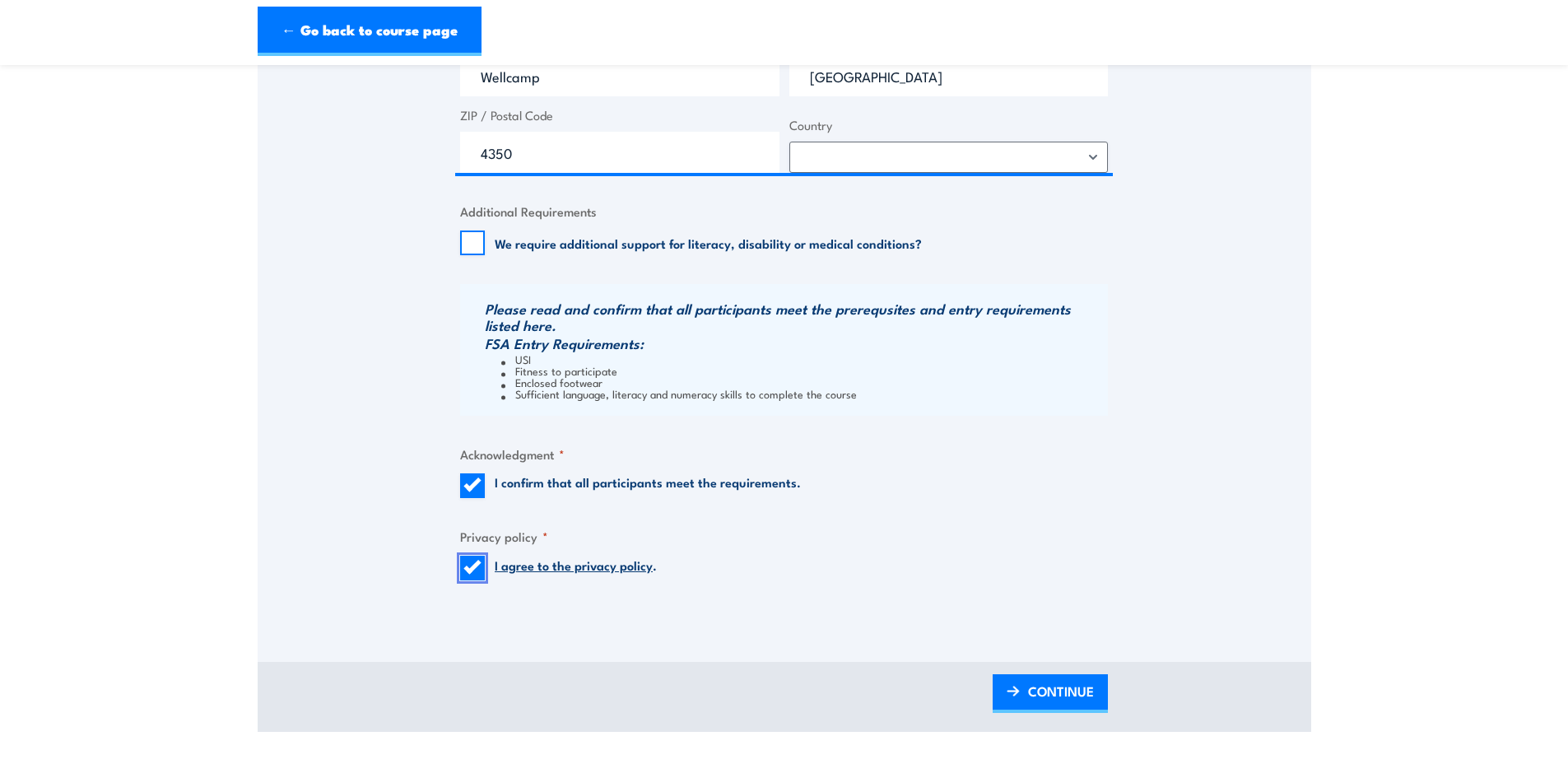
scroll to position [1317, 0]
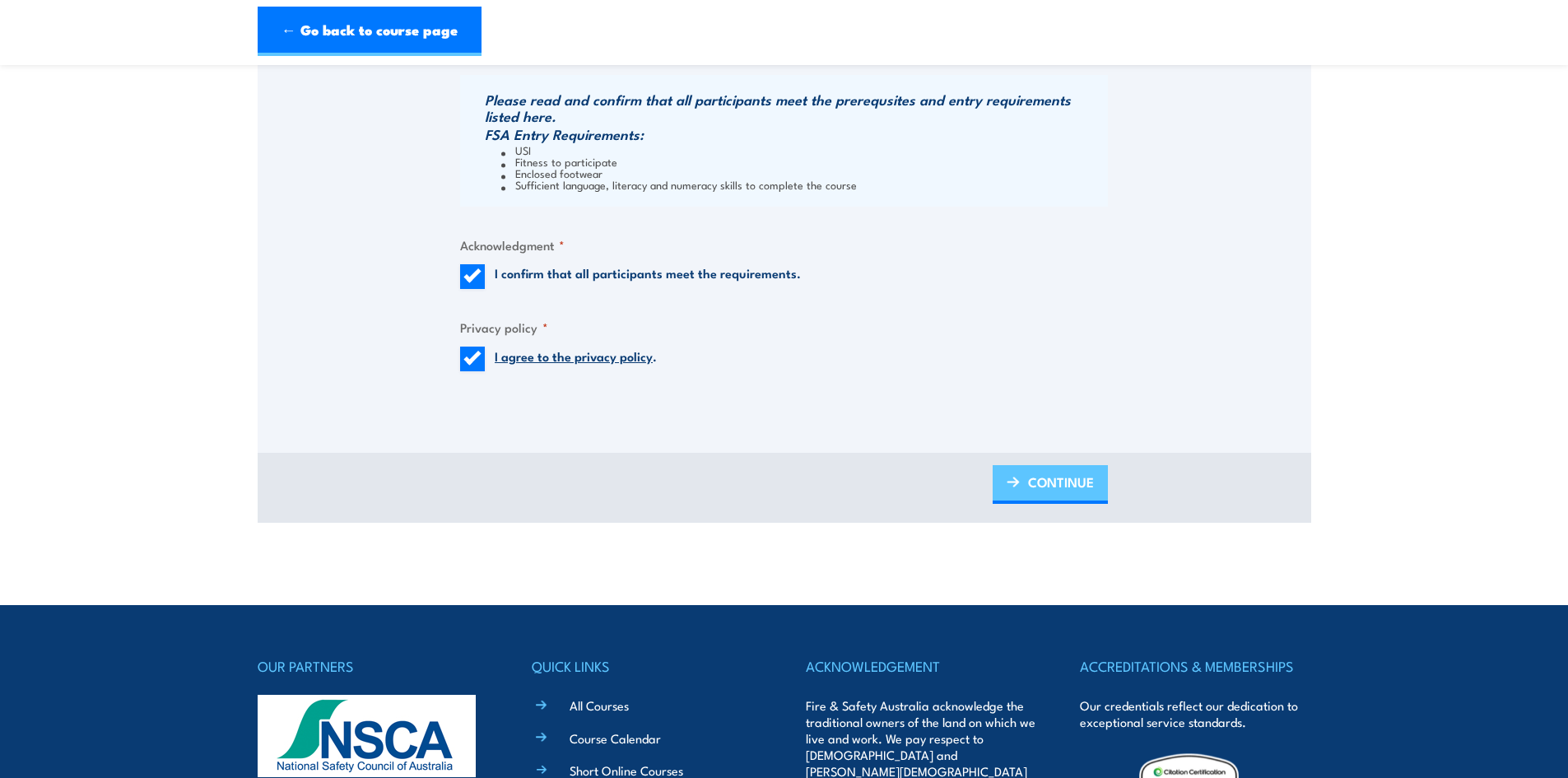
click at [1069, 482] on span "CONTINUE" at bounding box center [1061, 482] width 66 height 44
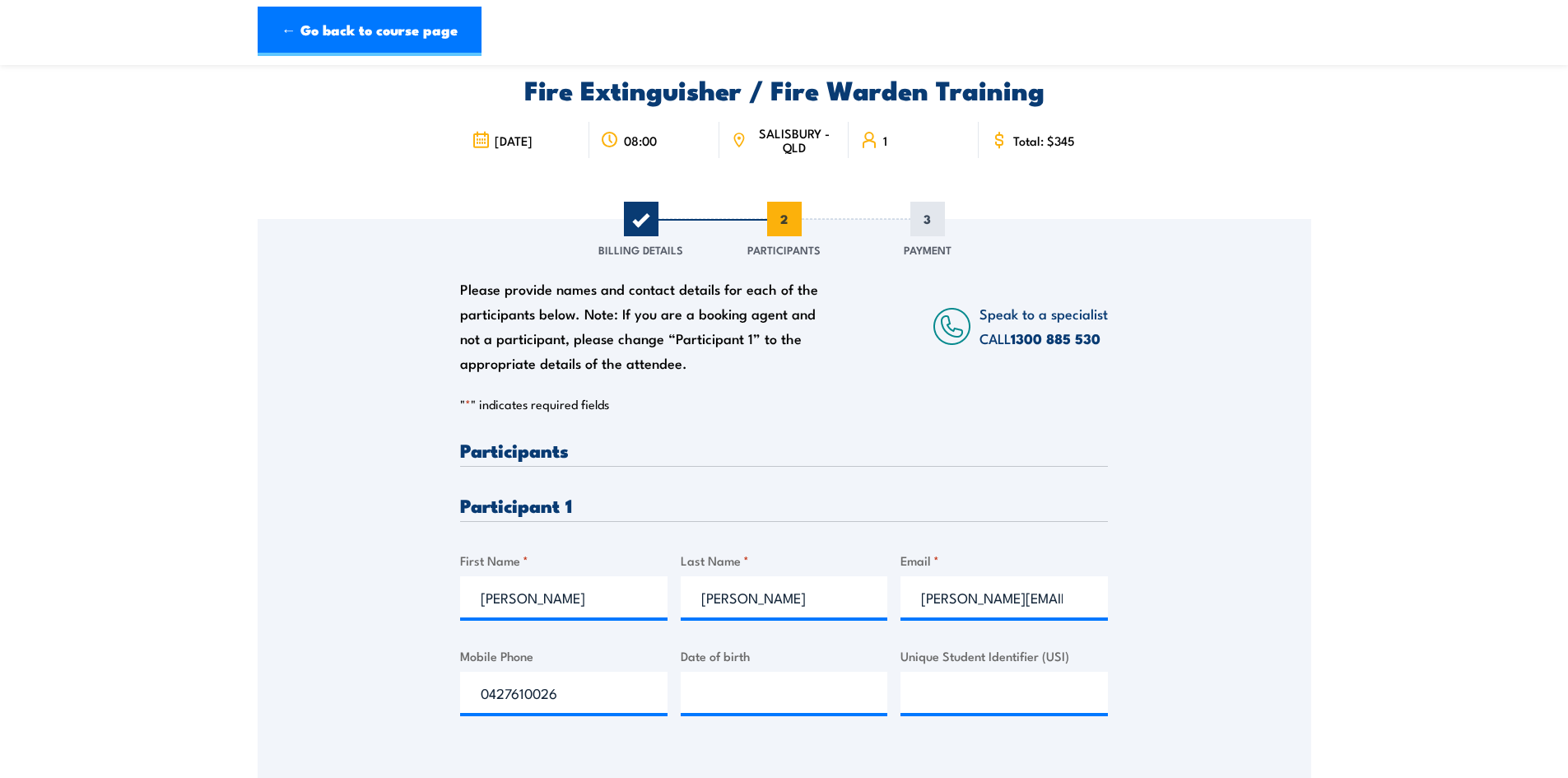
scroll to position [329, 0]
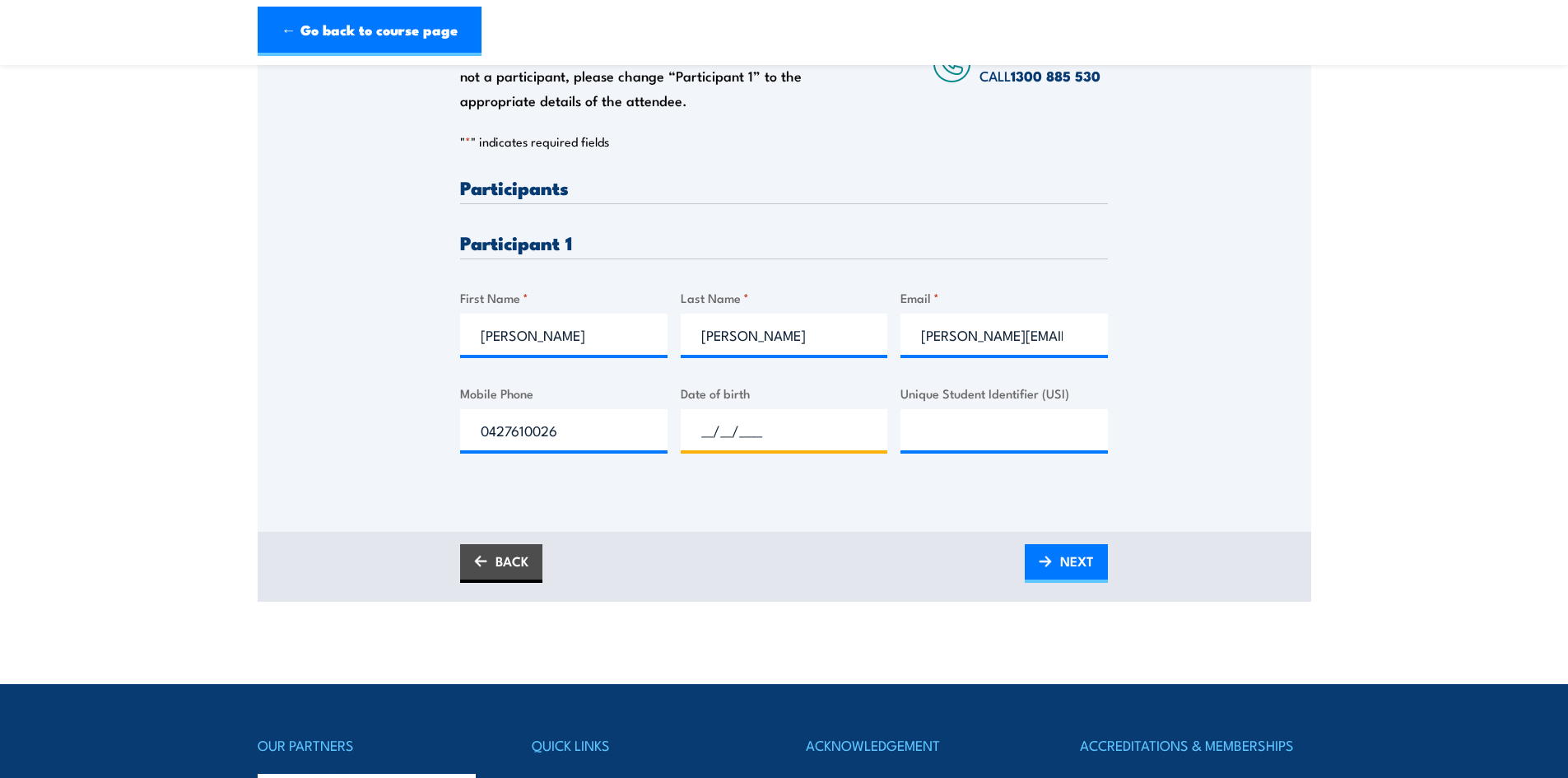
click at [750, 422] on input "__/__/____" at bounding box center [785, 430] width 208 height 42
type input "14/06/2003"
click at [920, 434] on input "Unique Student Identifier (USI)" at bounding box center [1004, 430] width 208 height 42
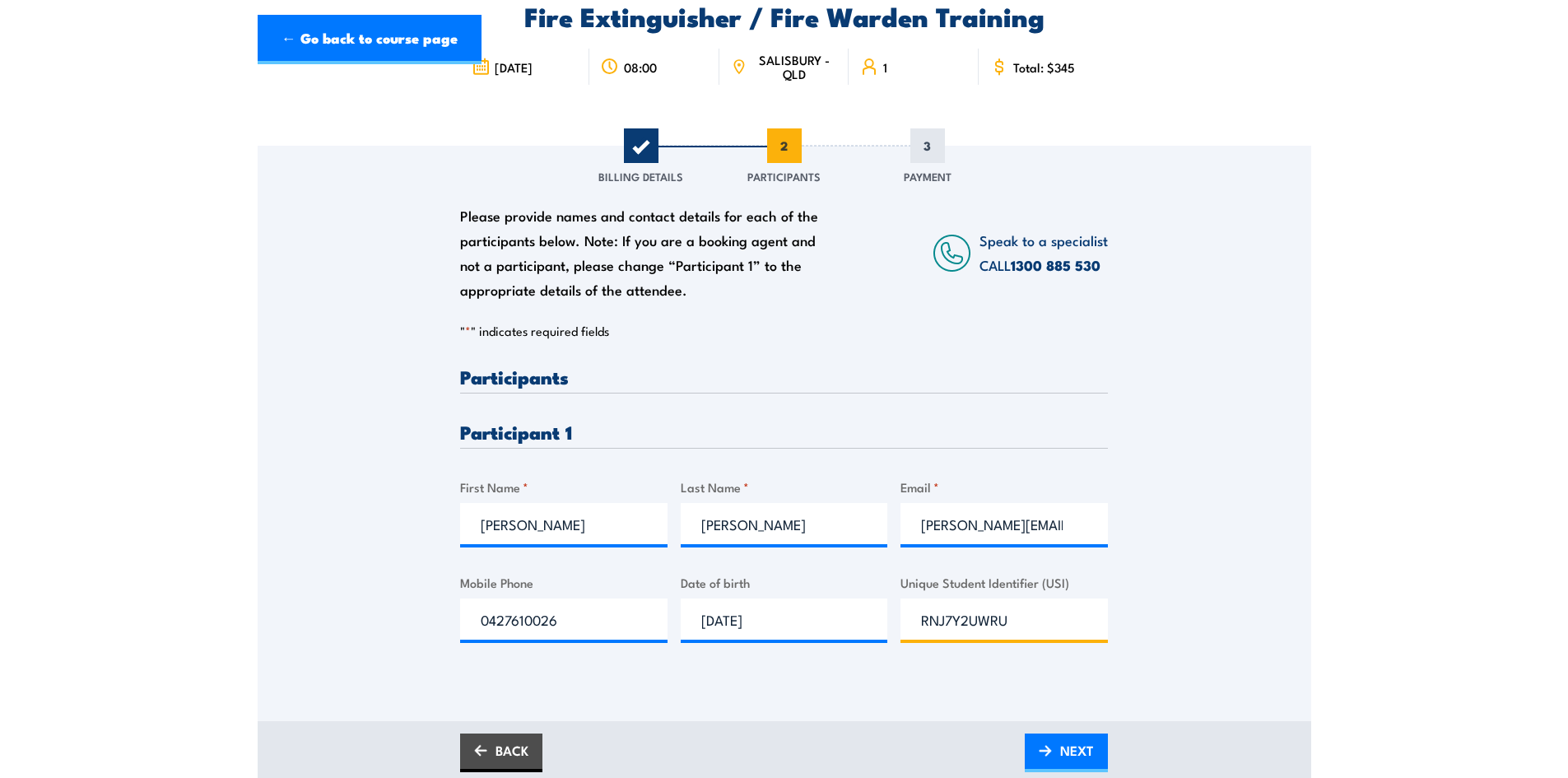
scroll to position [494, 0]
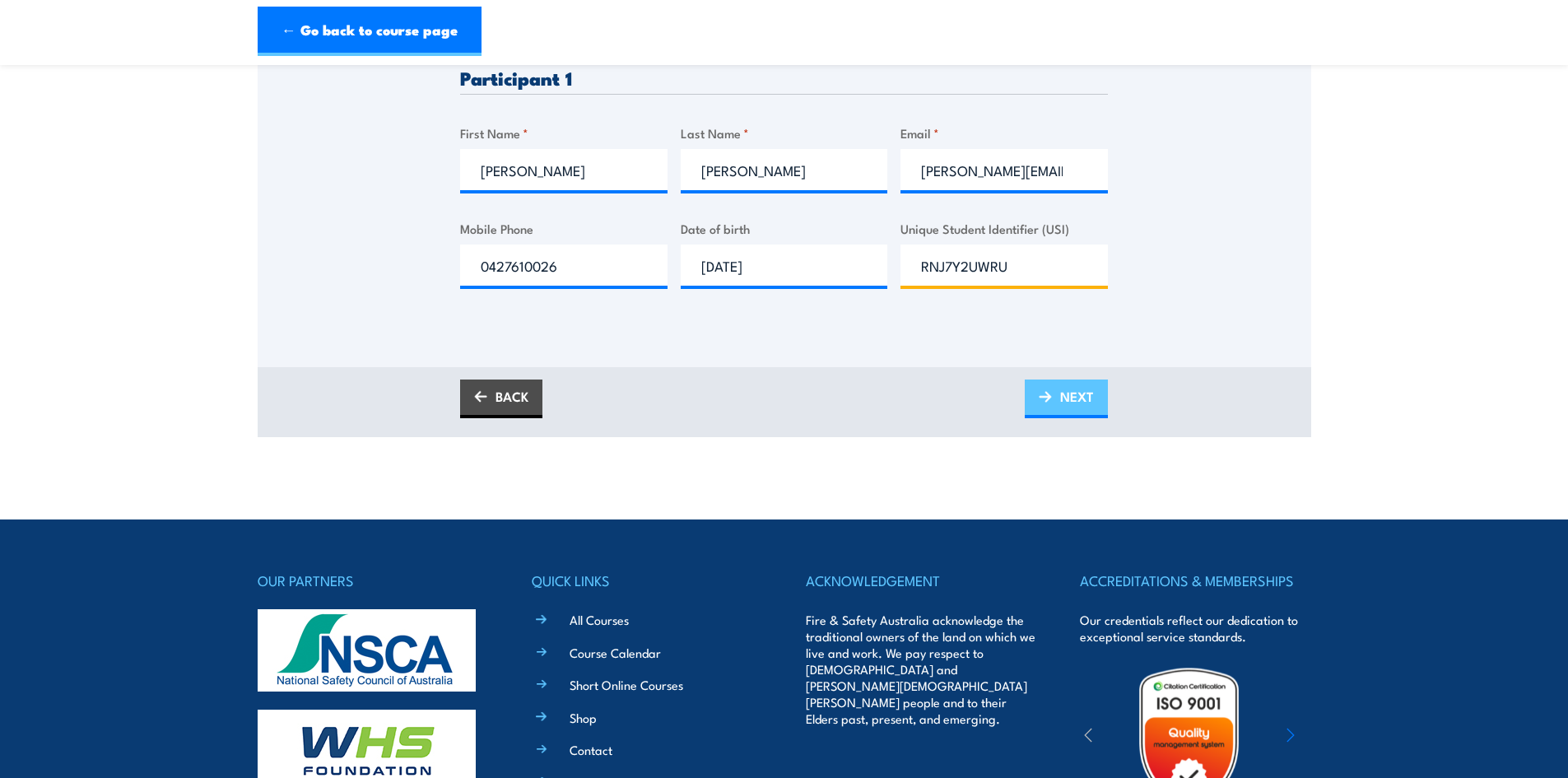
type input "RNJ7Y2UWRU"
click at [1057, 409] on link "NEXT" at bounding box center [1066, 399] width 83 height 39
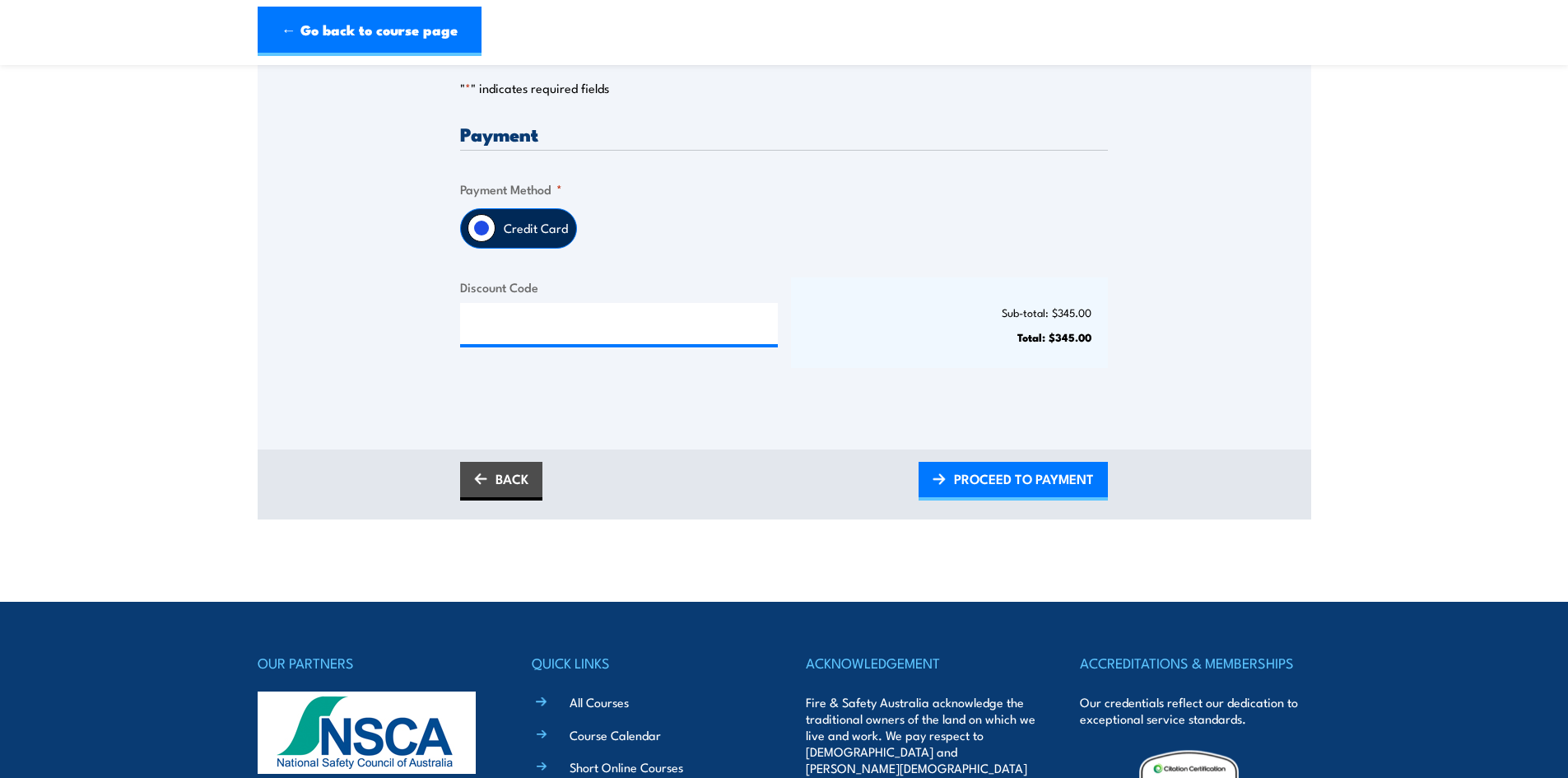
scroll to position [329, 0]
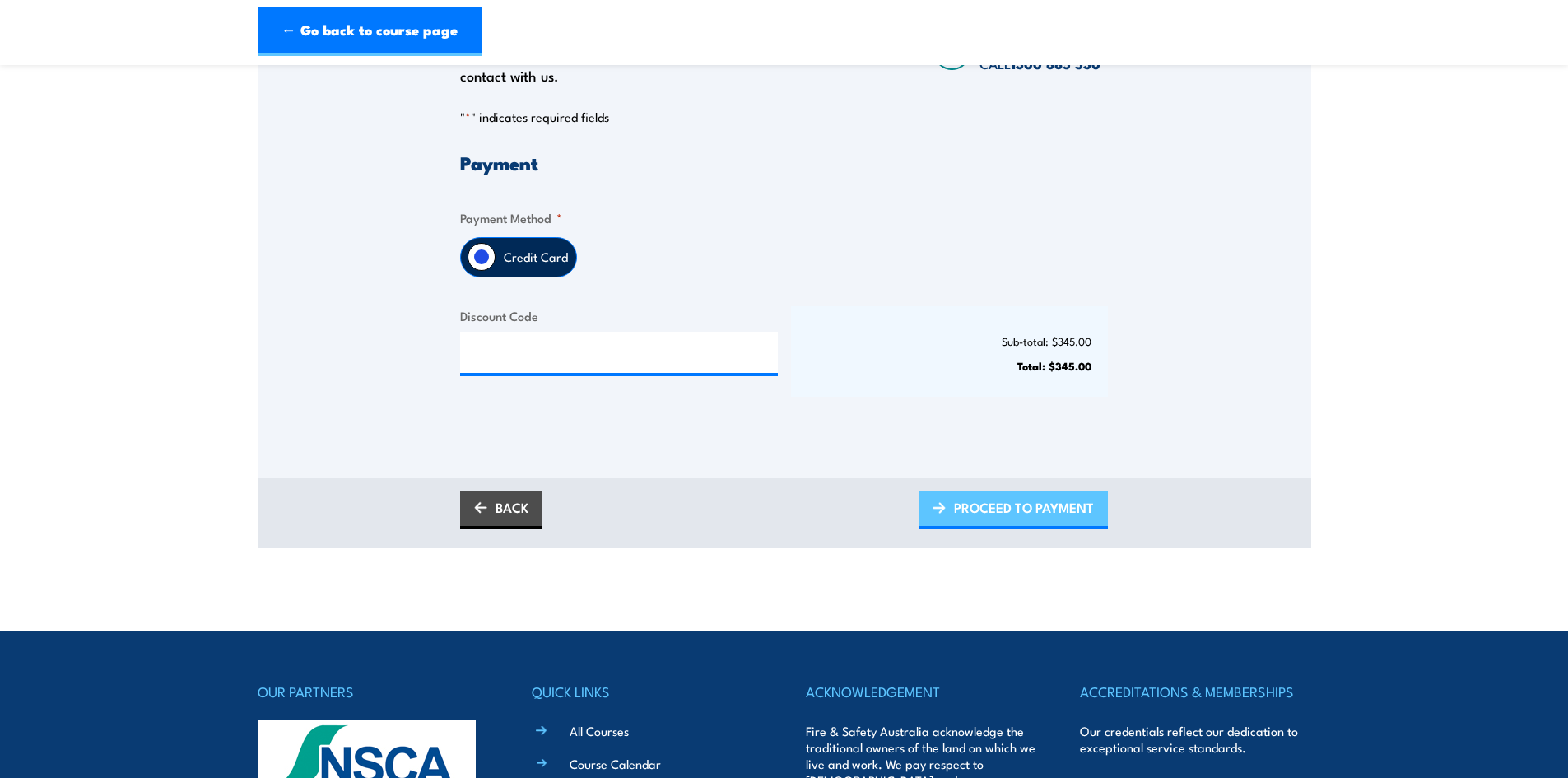
click at [970, 518] on span "PROCEED TO PAYMENT" at bounding box center [1024, 507] width 140 height 44
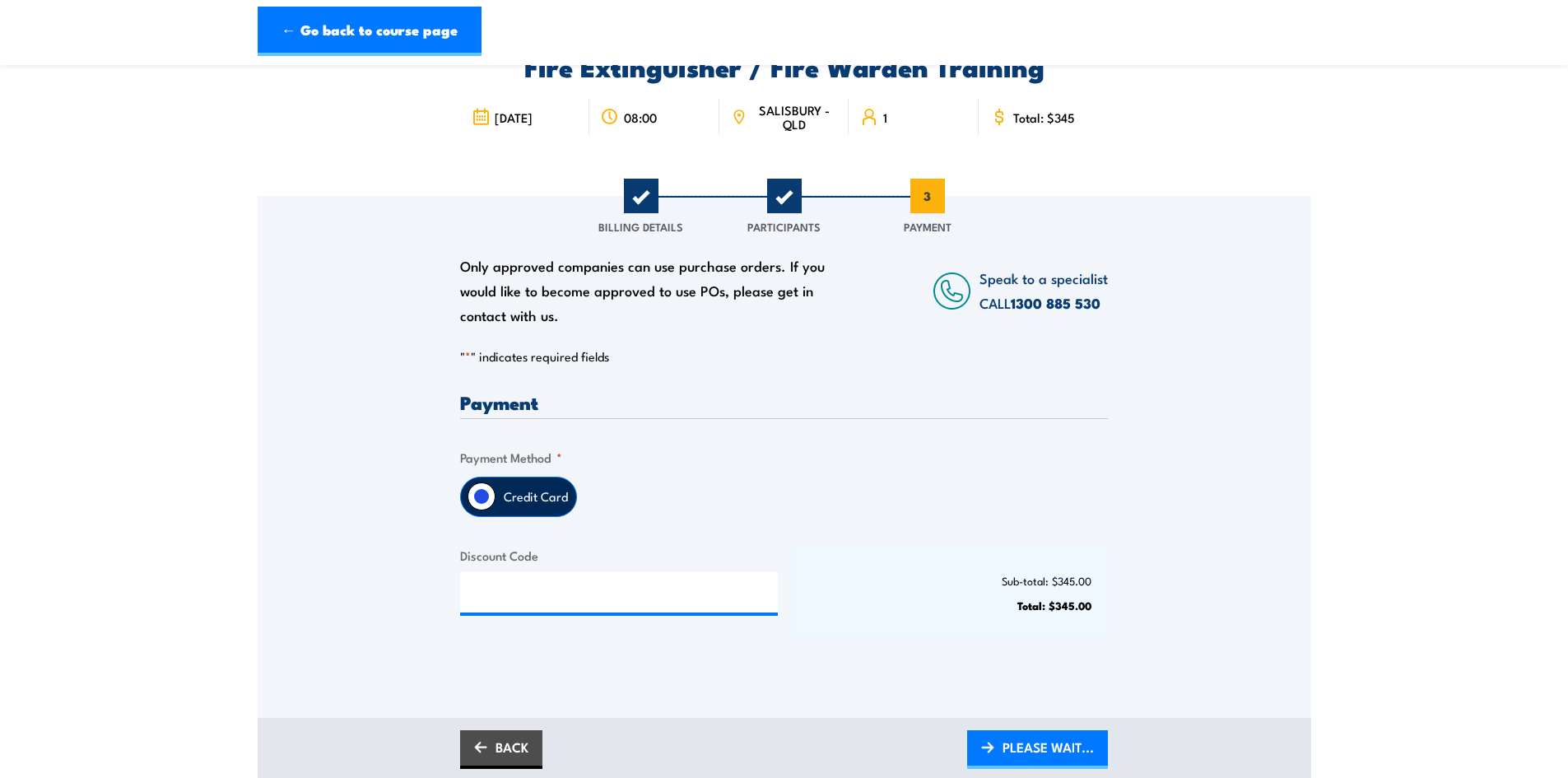
scroll to position [82, 0]
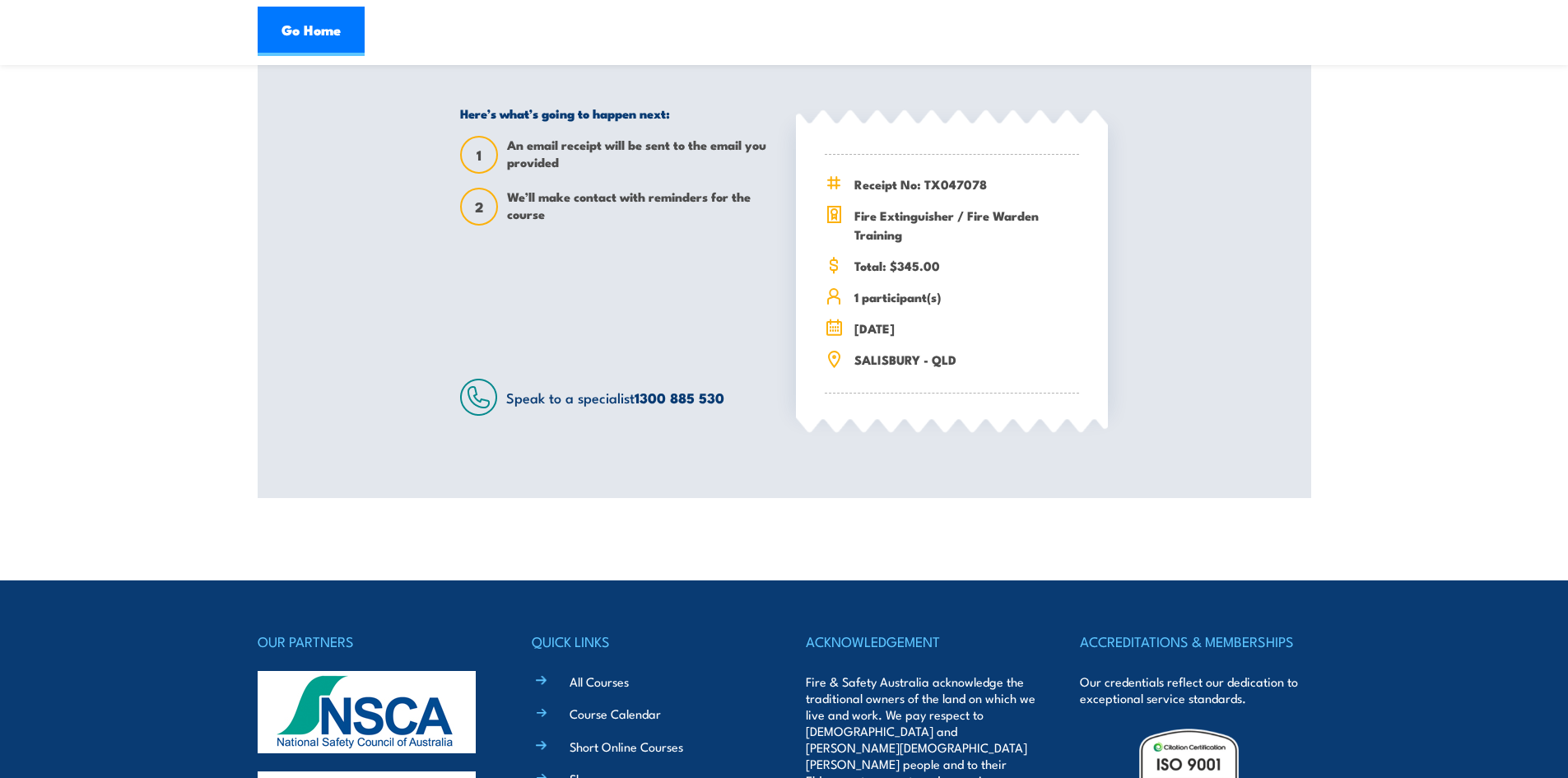
scroll to position [413, 0]
